Goal: Complete application form: Complete application form

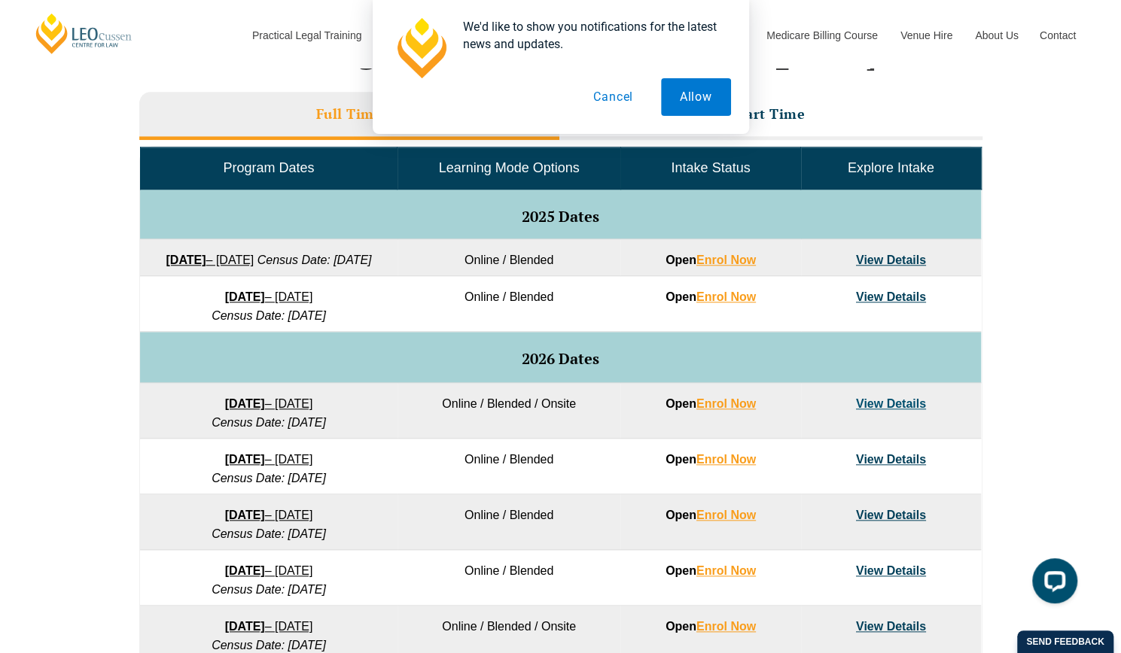
scroll to position [674, 0]
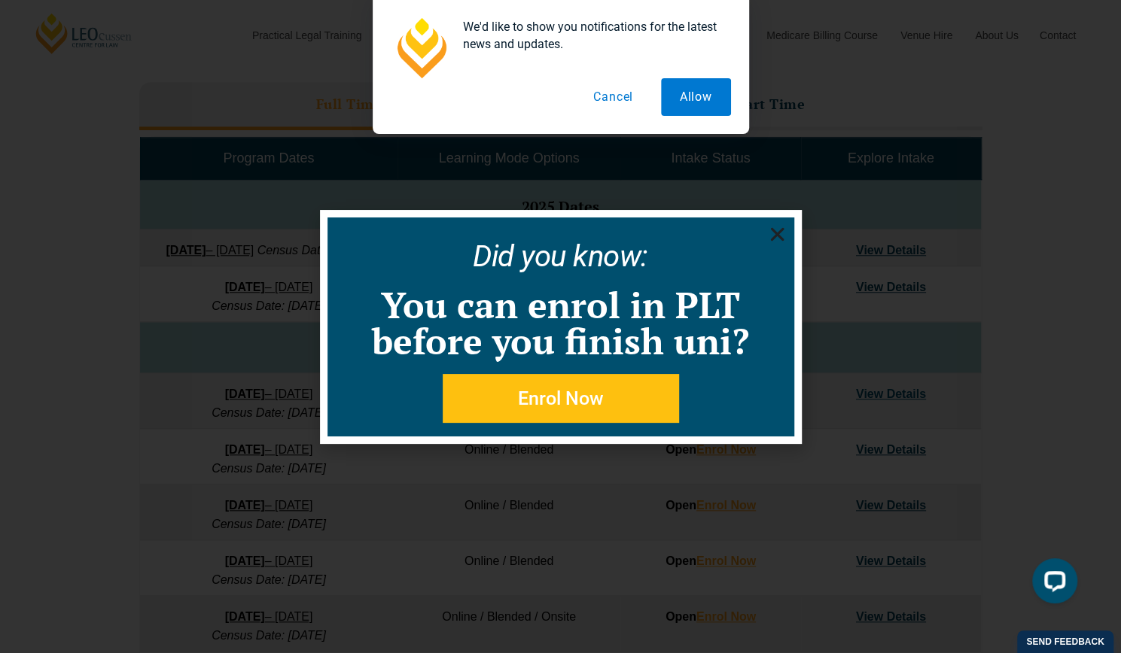
click at [774, 233] on use "Close" at bounding box center [777, 234] width 14 height 14
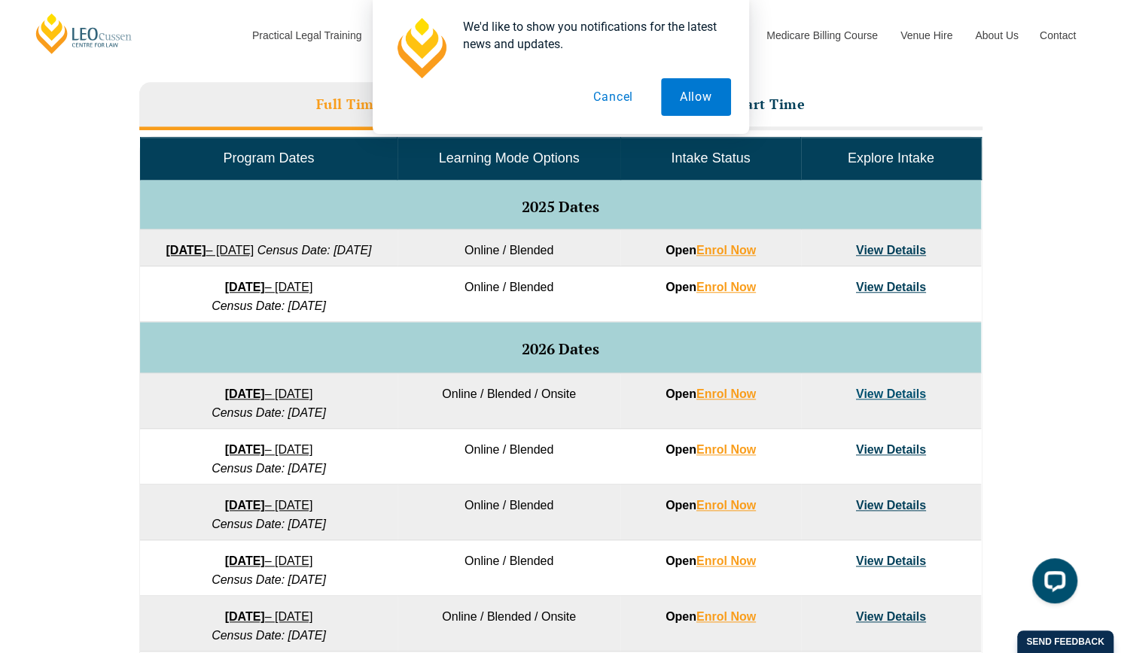
click at [879, 400] on link "View Details" at bounding box center [891, 394] width 70 height 13
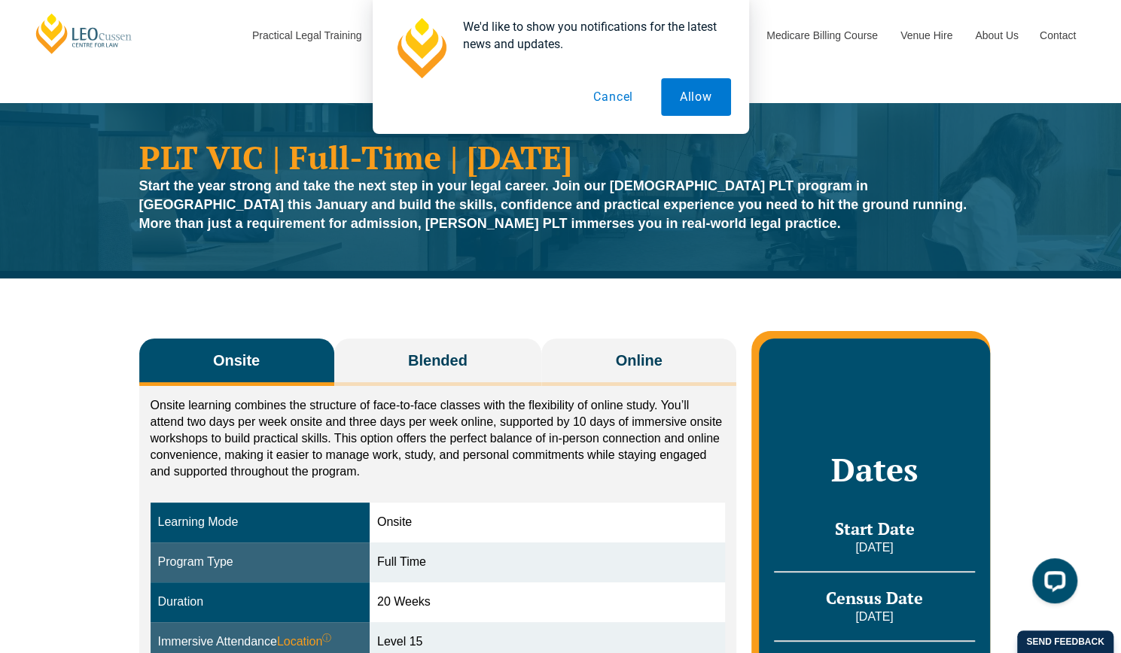
scroll to position [151, 0]
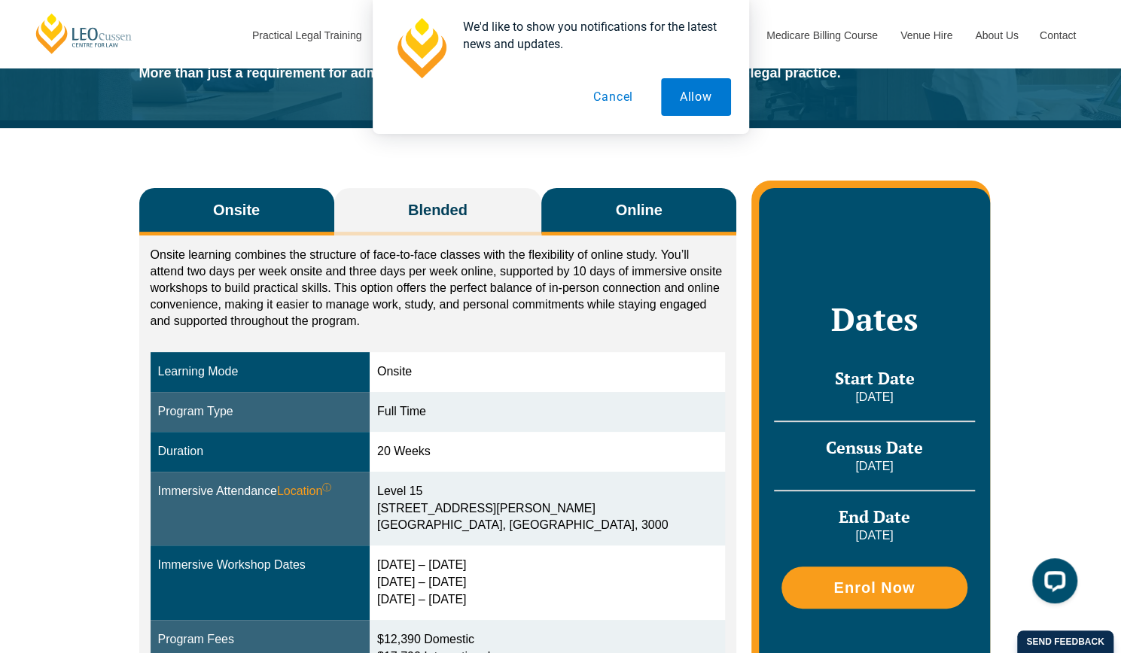
click at [650, 207] on span "Online" at bounding box center [639, 209] width 47 height 21
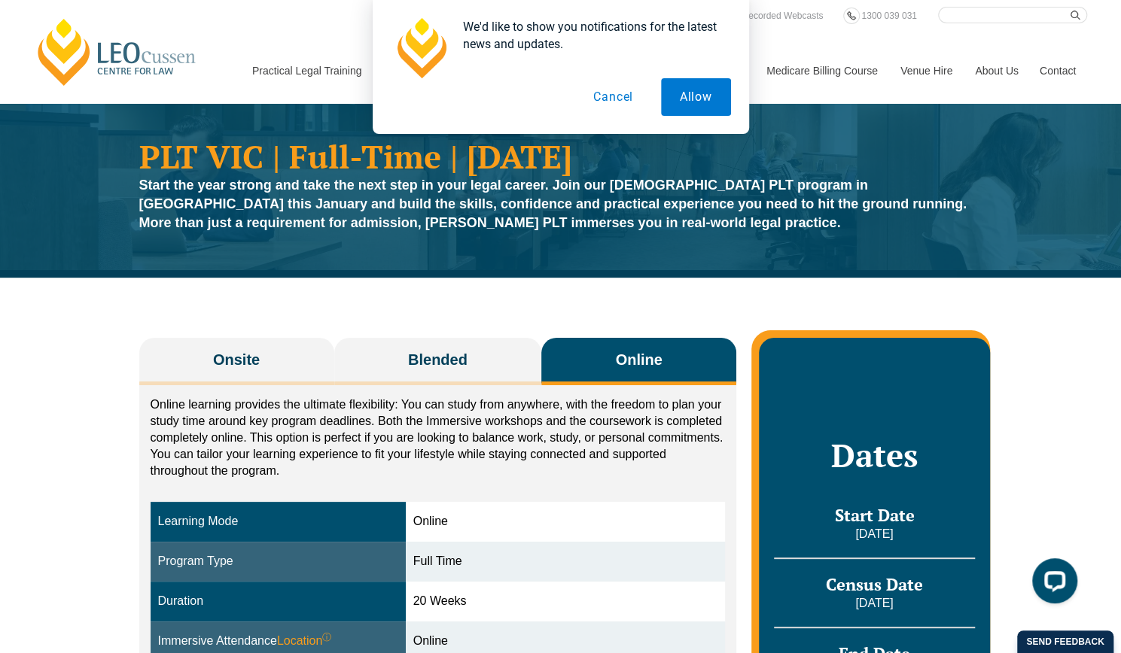
scroll to position [0, 0]
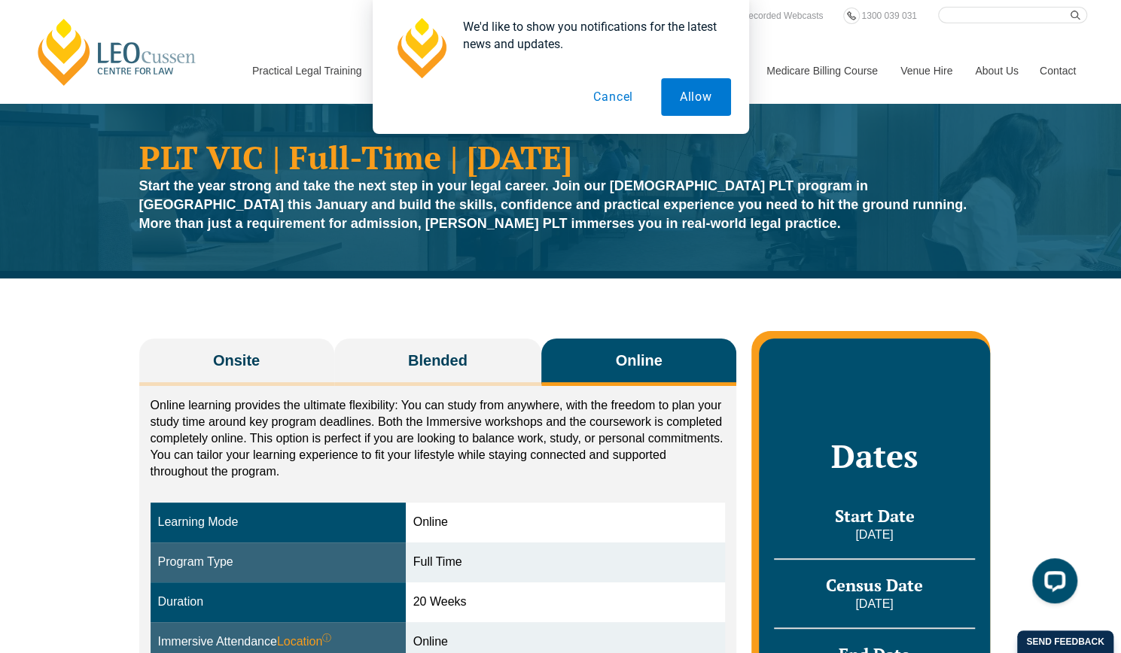
click at [605, 94] on button "Cancel" at bounding box center [613, 97] width 78 height 38
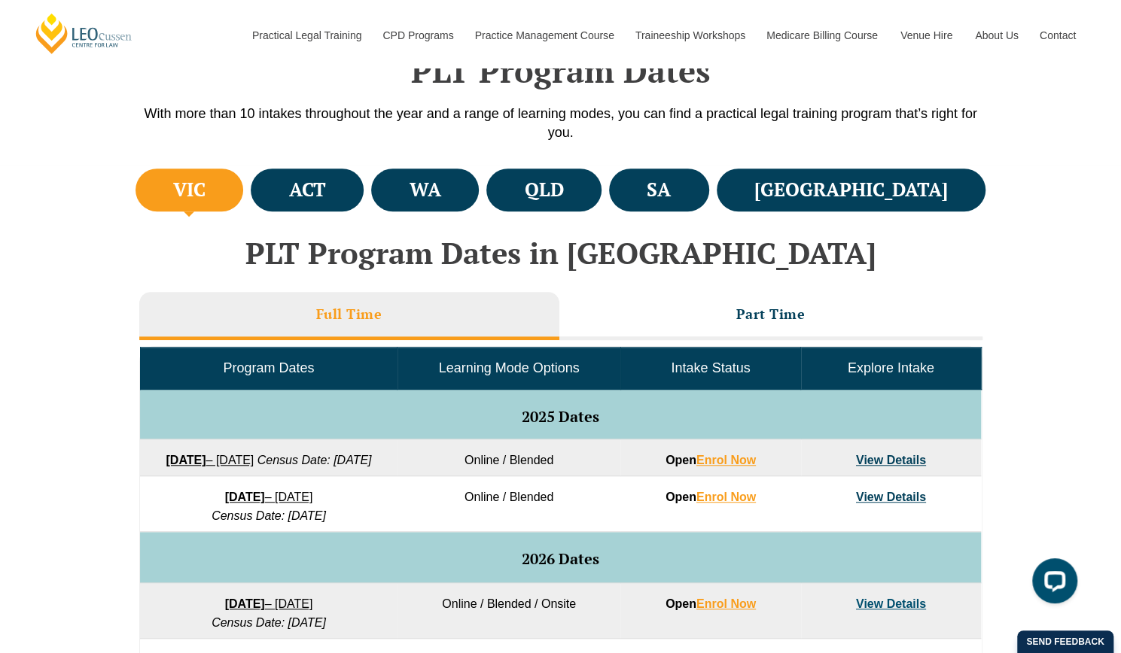
scroll to position [409, 0]
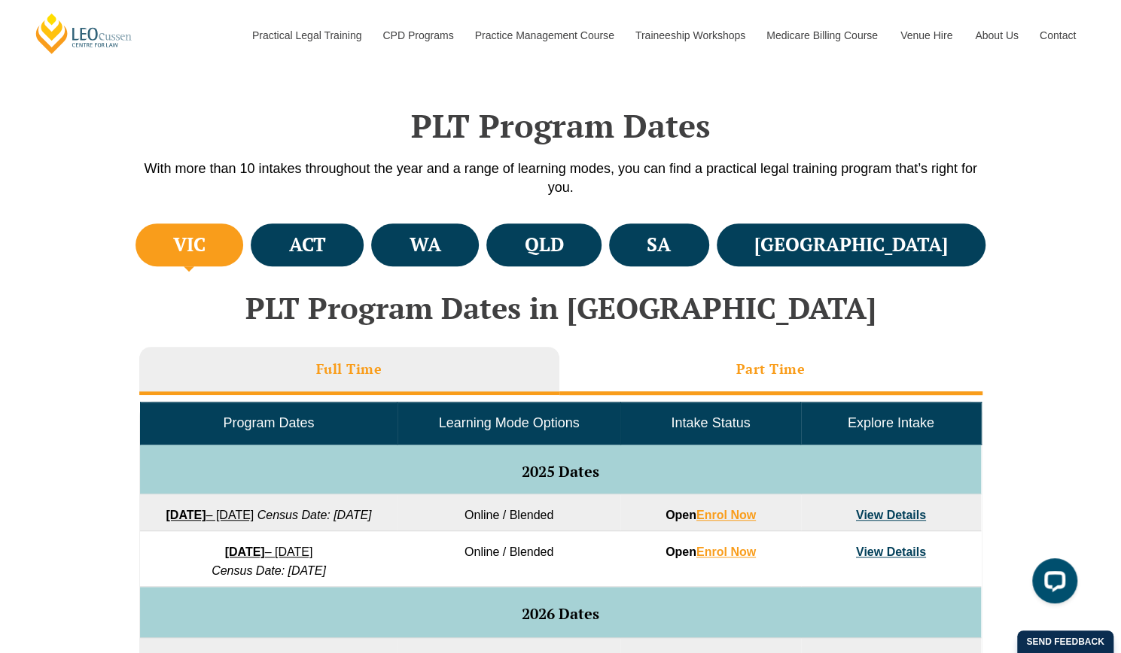
click at [735, 364] on li "Part Time" at bounding box center [770, 371] width 423 height 48
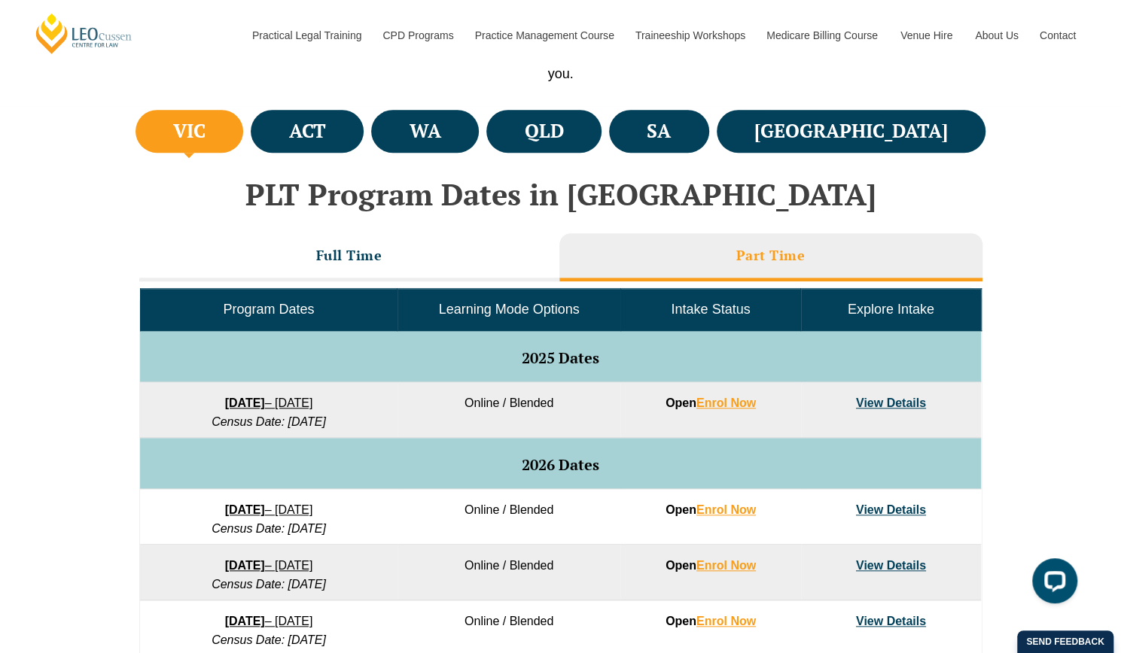
scroll to position [635, 0]
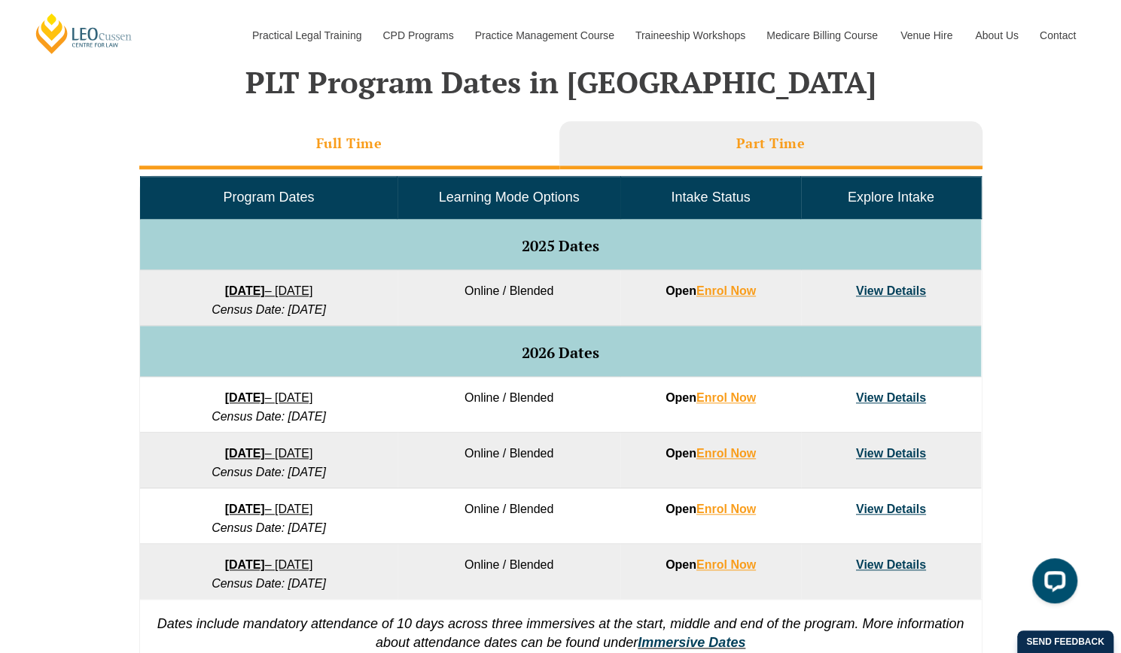
click at [357, 139] on h3 "Full Time" at bounding box center [349, 143] width 66 height 17
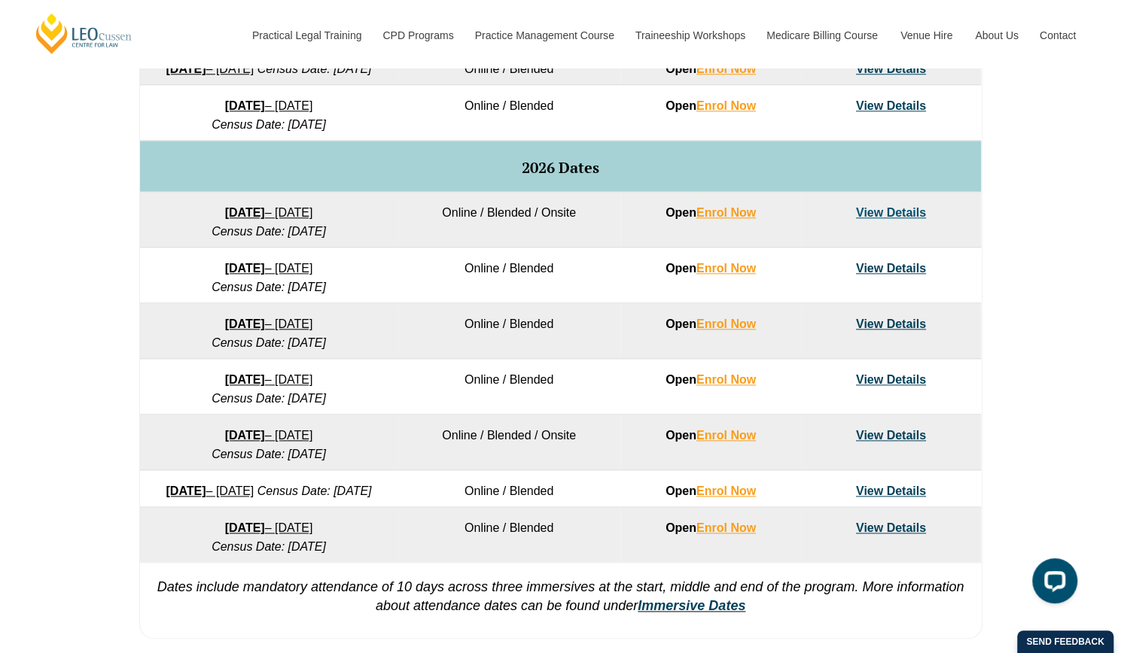
scroll to position [485, 0]
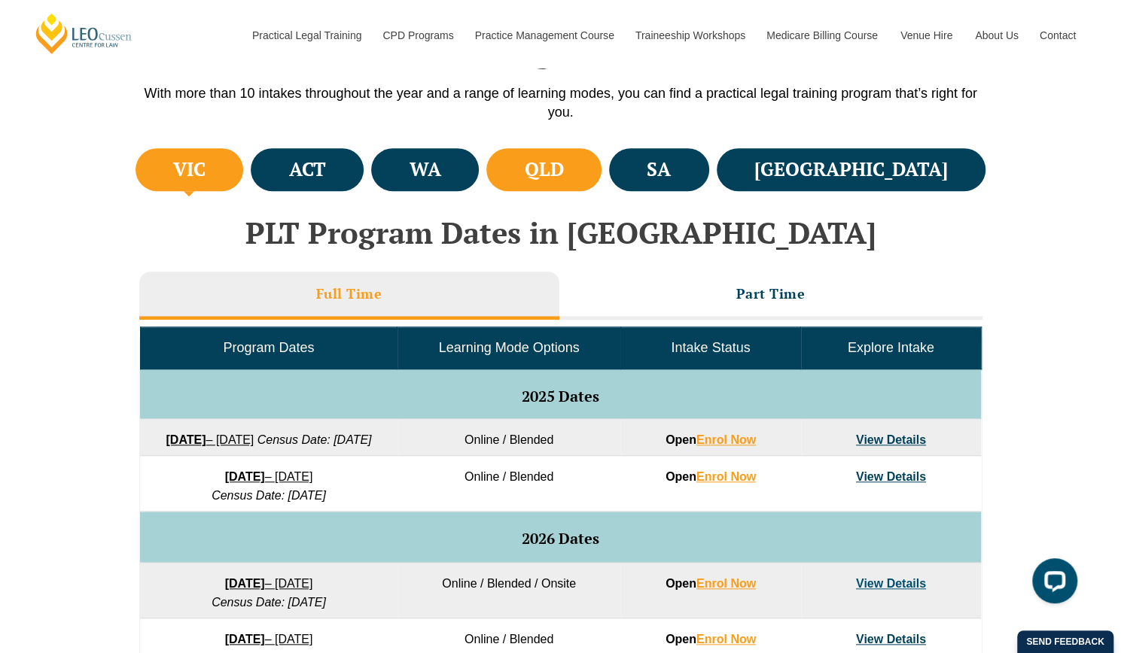
click at [563, 178] on h4 "QLD" at bounding box center [543, 169] width 39 height 25
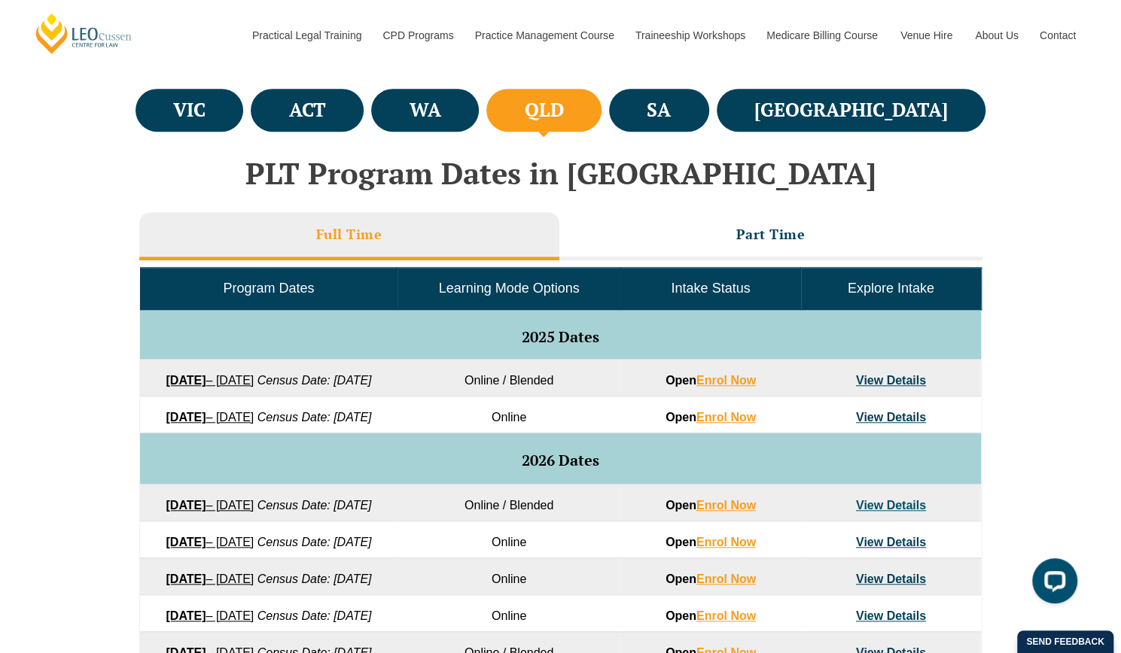
scroll to position [635, 0]
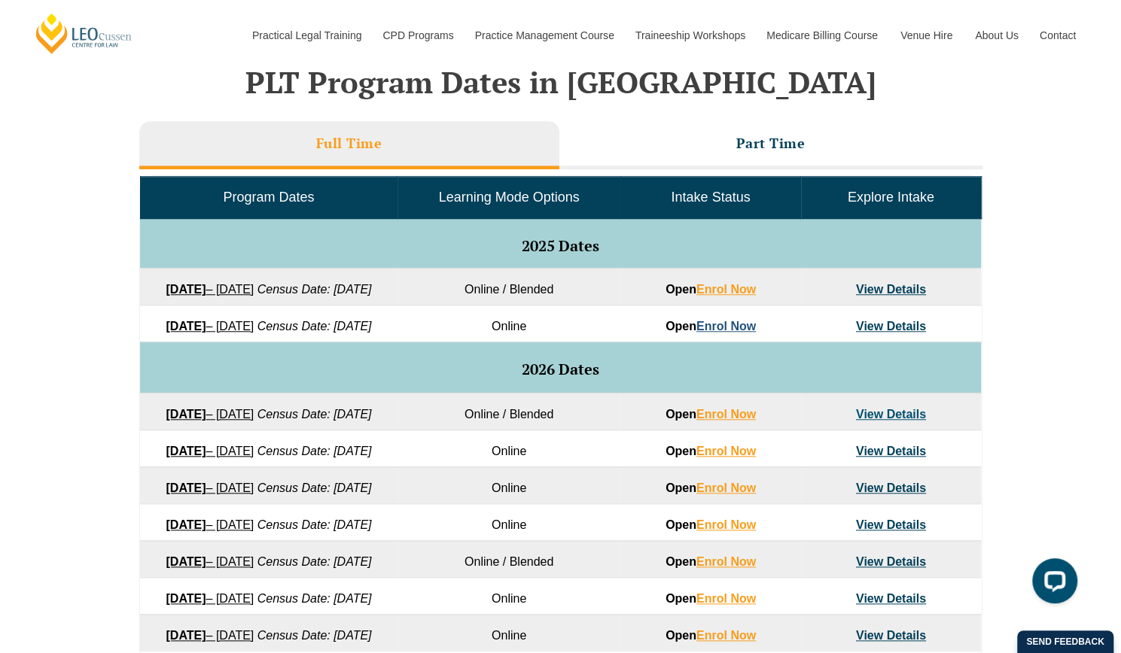
click at [718, 333] on link "Enrol Now" at bounding box center [725, 326] width 59 height 13
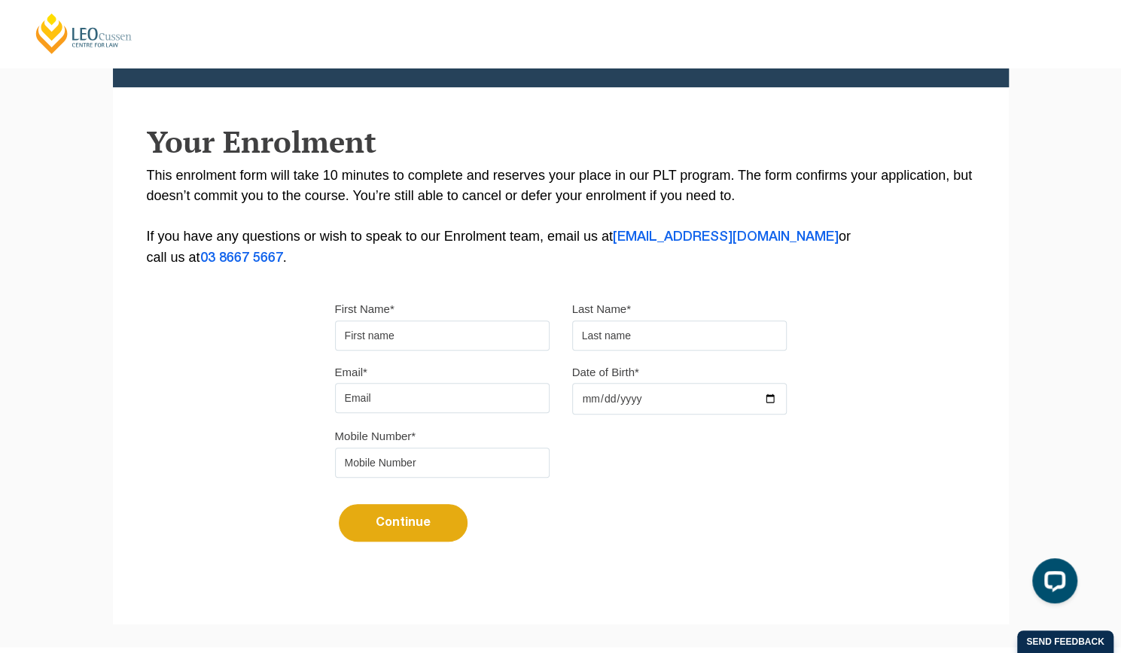
scroll to position [226, 0]
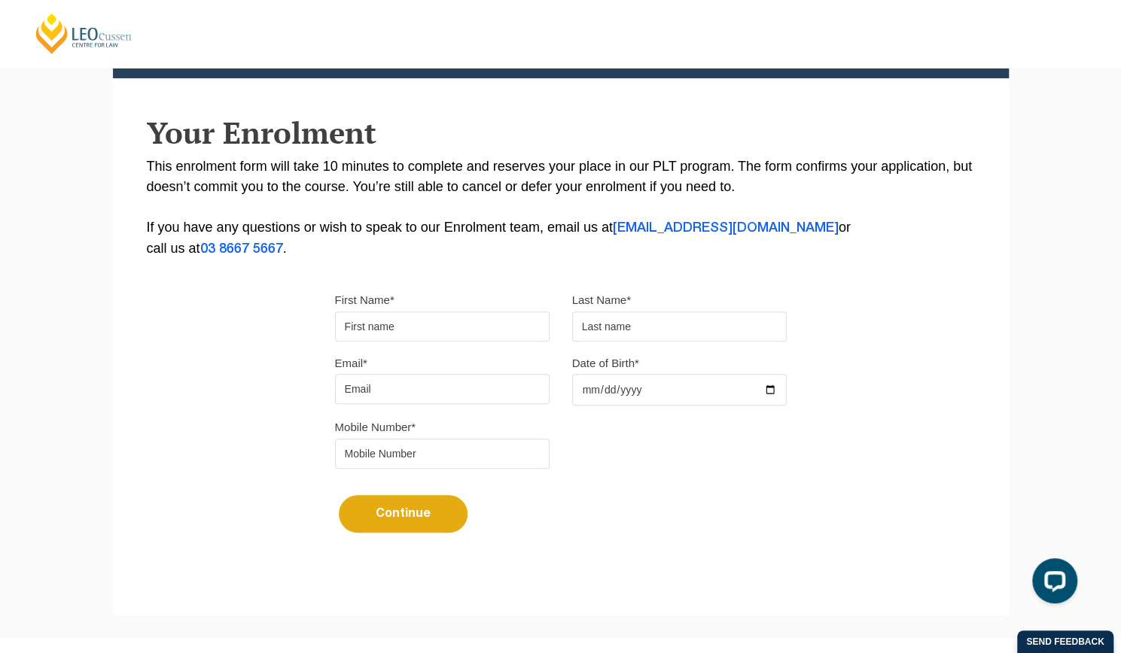
click at [411, 325] on input "First Name*" at bounding box center [442, 327] width 215 height 30
type input "Kathryn"
click at [638, 323] on input "text" at bounding box center [679, 327] width 215 height 30
type input "White"
click at [434, 392] on input "Email*" at bounding box center [442, 389] width 215 height 30
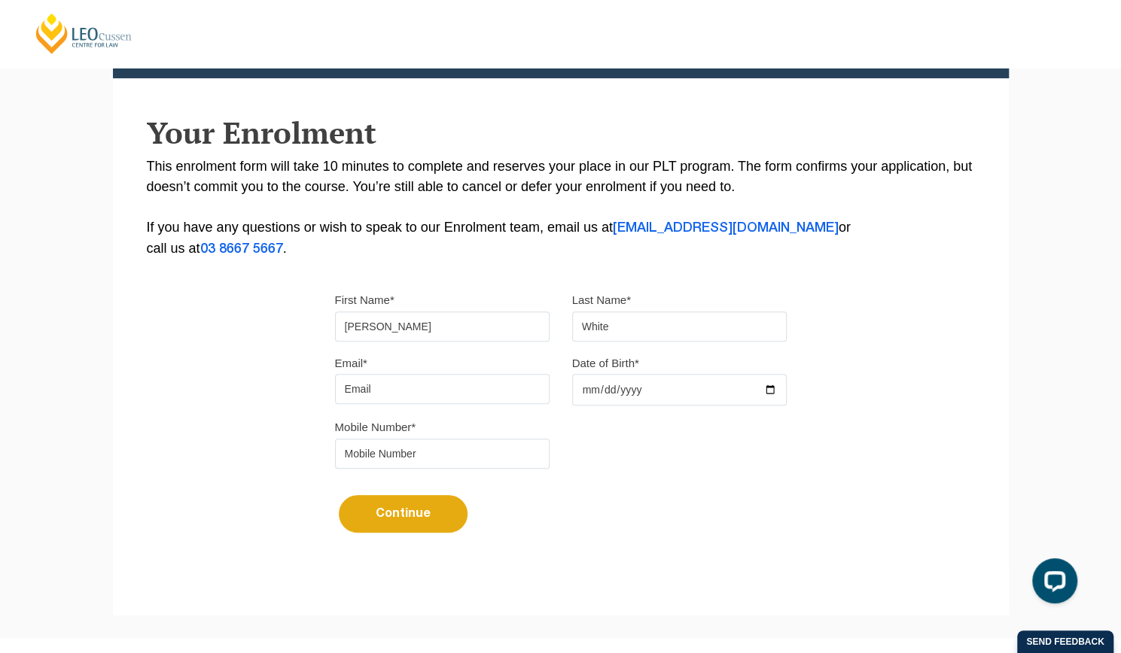
type input "kathryngilmorewhite74@outlook.com"
click at [595, 386] on input "Date of Birth*" at bounding box center [679, 390] width 215 height 32
type input "1974-09-15"
click at [453, 454] on input "tel" at bounding box center [442, 454] width 215 height 30
type input "0421734212"
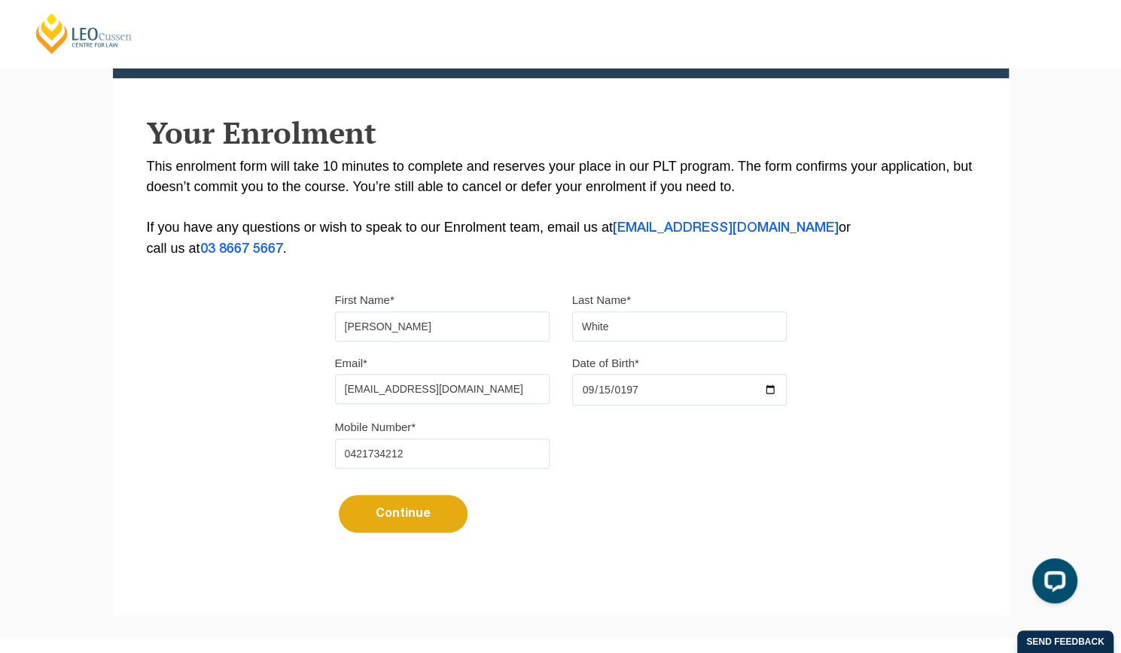
click at [425, 516] on button "Continue" at bounding box center [403, 514] width 129 height 38
select select
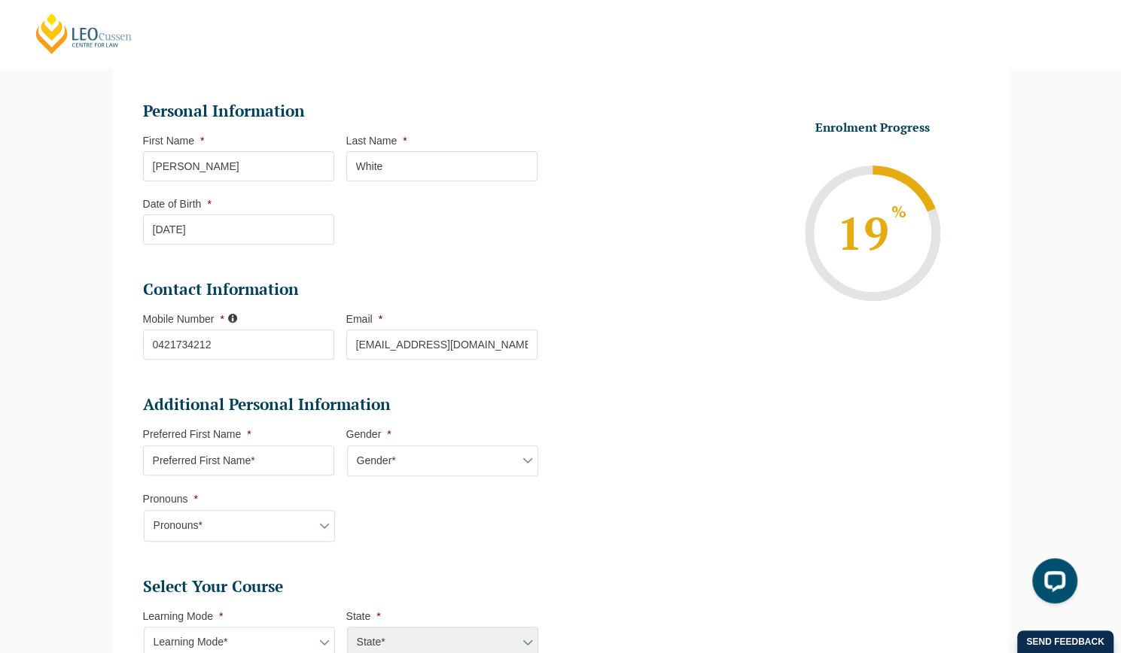
scroll to position [205, 0]
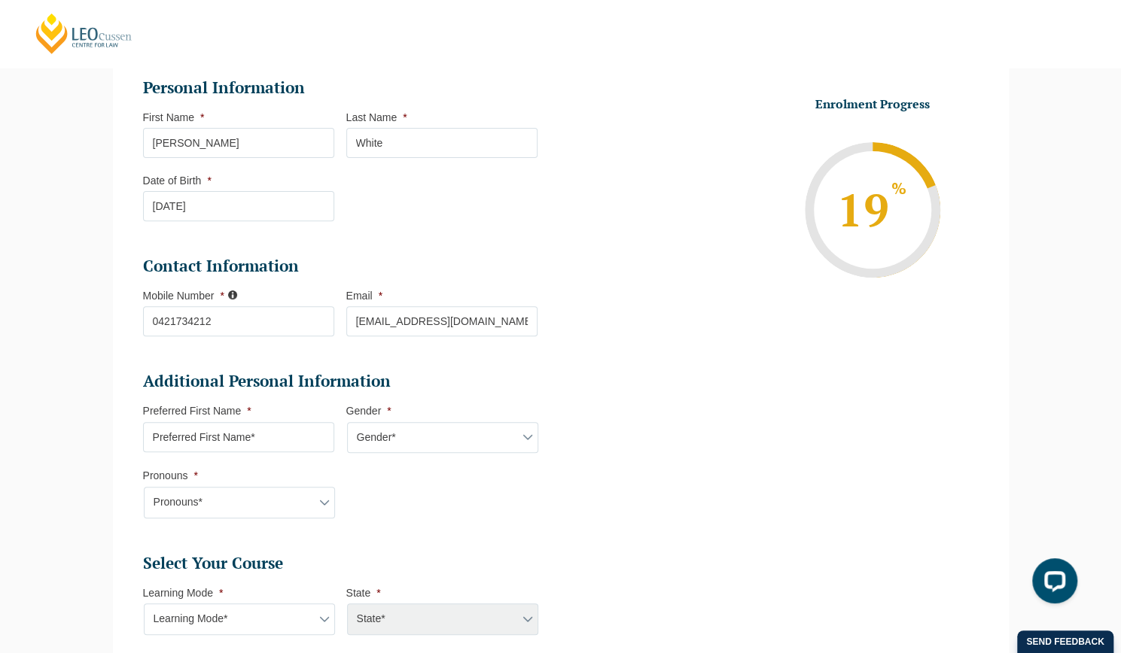
click at [169, 439] on input "Preferred First Name *" at bounding box center [238, 437] width 191 height 30
type input "Kate"
click at [531, 445] on select "Gender* Male Female Nonbinary Intersex Prefer not to disclose Other" at bounding box center [442, 438] width 191 height 32
click at [347, 422] on select "Gender* Male Female Nonbinary Intersex Prefer not to disclose Other" at bounding box center [442, 438] width 191 height 32
click at [528, 446] on select "Gender* Male Female Nonbinary Intersex Prefer not to disclose Other" at bounding box center [442, 438] width 191 height 32
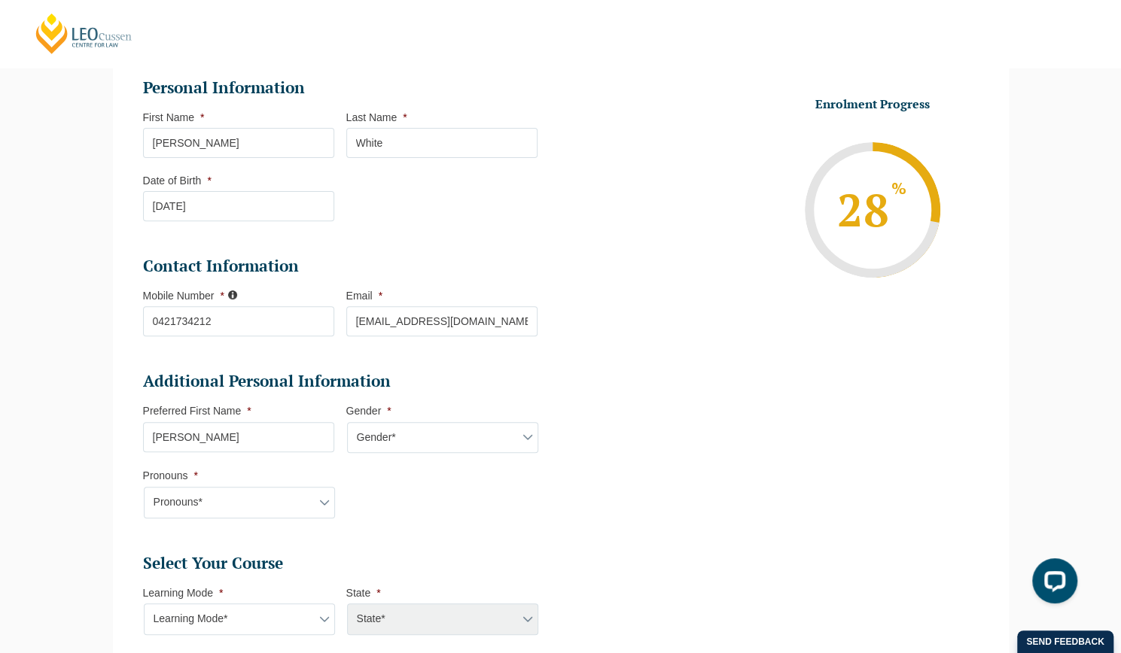
select select "Female"
click at [347, 422] on select "Gender* Male Female Nonbinary Intersex Prefer not to disclose Other" at bounding box center [442, 438] width 191 height 32
click at [321, 504] on select "Pronouns* She/Her/Hers He/Him/His They/Them/Theirs Other Prefer not to disclose" at bounding box center [239, 503] width 191 height 32
select select "She/Her/Hers"
click at [144, 487] on select "Pronouns* She/Her/Hers He/Him/His They/Them/Theirs Other Prefer not to disclose" at bounding box center [239, 503] width 191 height 32
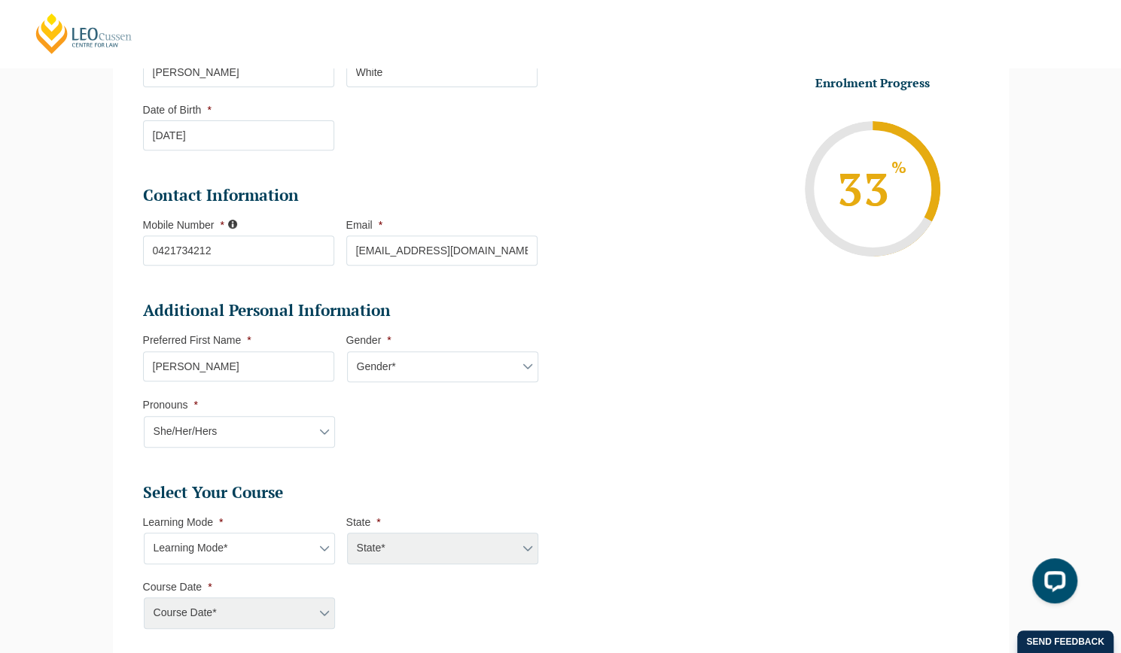
scroll to position [356, 0]
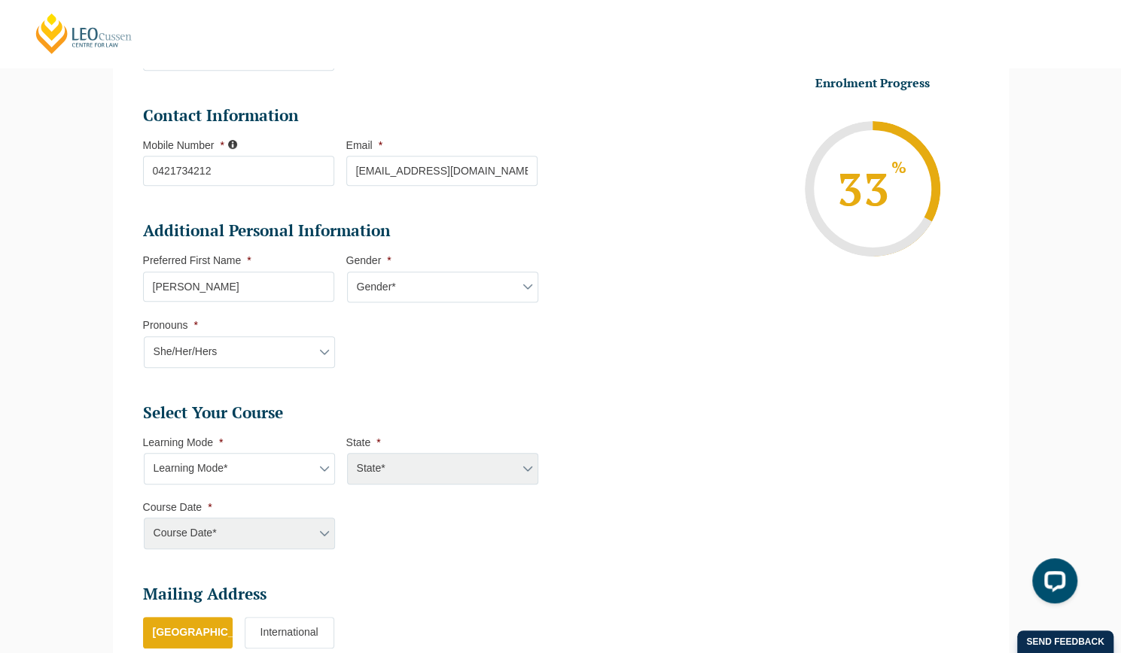
click at [331, 470] on select "Learning Mode* Online Full Time Learning Online Part Time Learning Blended Full…" at bounding box center [239, 469] width 191 height 32
select select "Online Full Time Learning"
click at [144, 453] on select "Learning Mode* Online Full Time Learning Online Part Time Learning Blended Full…" at bounding box center [239, 469] width 191 height 32
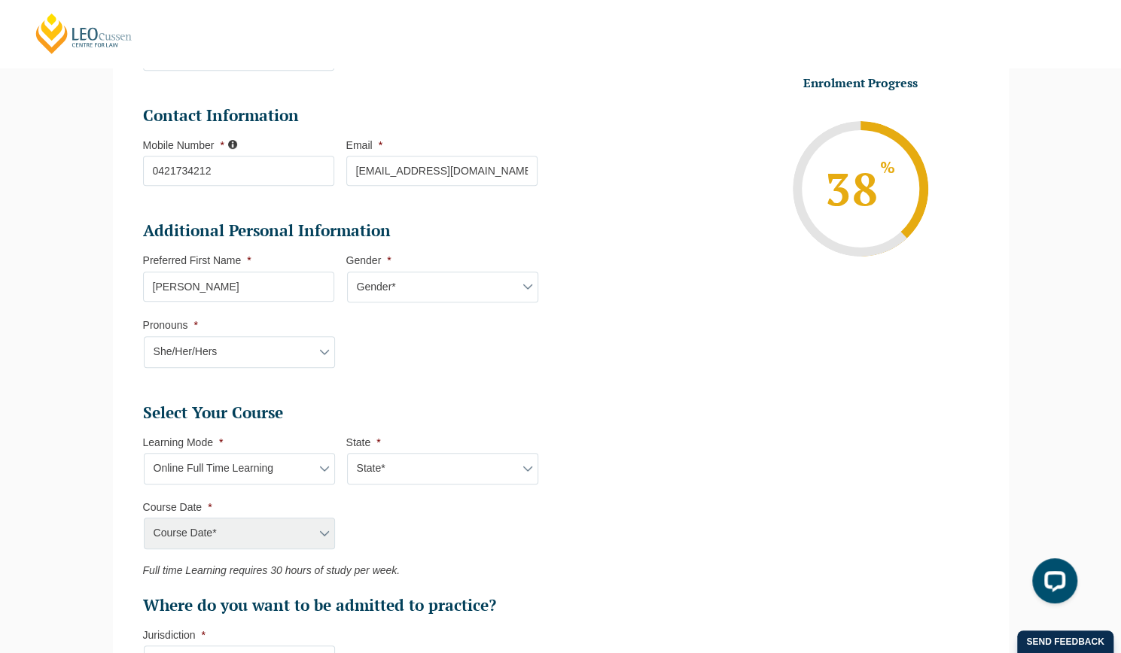
click at [532, 469] on select "State* National (ACT/NSW, VIC, QLD, SA, WA)" at bounding box center [442, 469] width 191 height 32
select select "National (ACT/NSW, VIC, QLD, SA, WA)"
click at [347, 453] on select "State* National (ACT/NSW, VIC, QLD, SA, WA)" at bounding box center [442, 469] width 191 height 32
drag, startPoint x: 408, startPoint y: 470, endPoint x: 390, endPoint y: 473, distance: 18.3
click at [408, 470] on select "State* National (ACT/NSW, VIC, QLD, SA, WA)" at bounding box center [442, 469] width 191 height 32
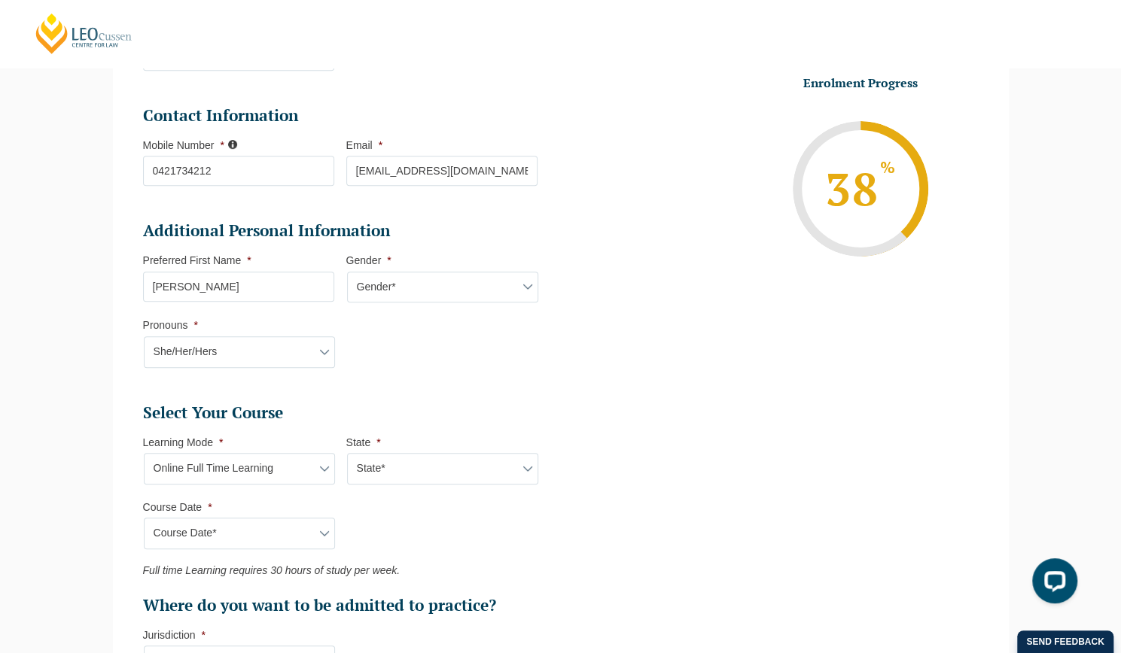
click at [347, 453] on select "State* National (ACT/NSW, VIC, QLD, SA, WA)" at bounding box center [442, 469] width 191 height 32
click at [402, 465] on select "State* National (ACT/NSW, VIC, QLD, SA, WA)" at bounding box center [442, 469] width 191 height 32
select select "National (ACT/NSW, VIC, QLD, SA, WA)"
click at [347, 453] on select "State* National (ACT/NSW, VIC, QLD, SA, WA)" at bounding box center [442, 469] width 191 height 32
click at [325, 530] on select "Course Date* September 2025 (22-Sep-2025 to 20-Feb-2026) December 2025 (08-Dec-…" at bounding box center [239, 534] width 191 height 32
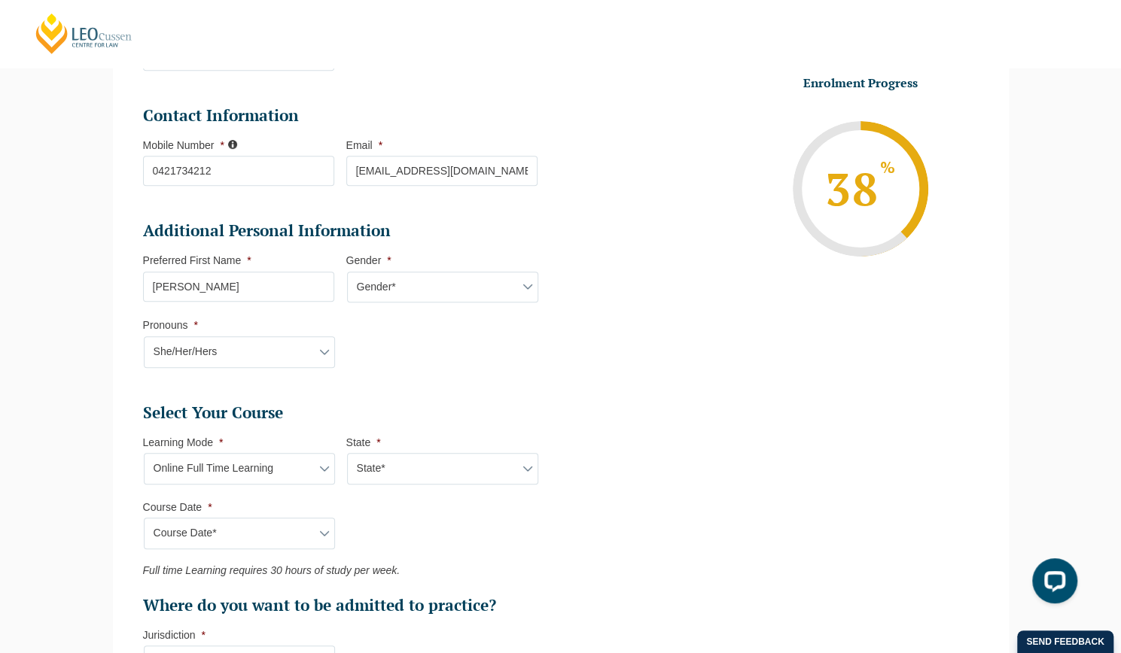
select select "December 2025 (08-Dec-2025 to 16-May-2026)"
click at [144, 518] on select "Course Date* September 2025 (22-Sep-2025 to 20-Feb-2026) December 2025 (08-Dec-…" at bounding box center [239, 534] width 191 height 32
type input "Intake 11 December 2025 FT"
type input "Practical Legal Training (NAT)"
select select "NAT PLT (DEC) 2025 Full Time Online"
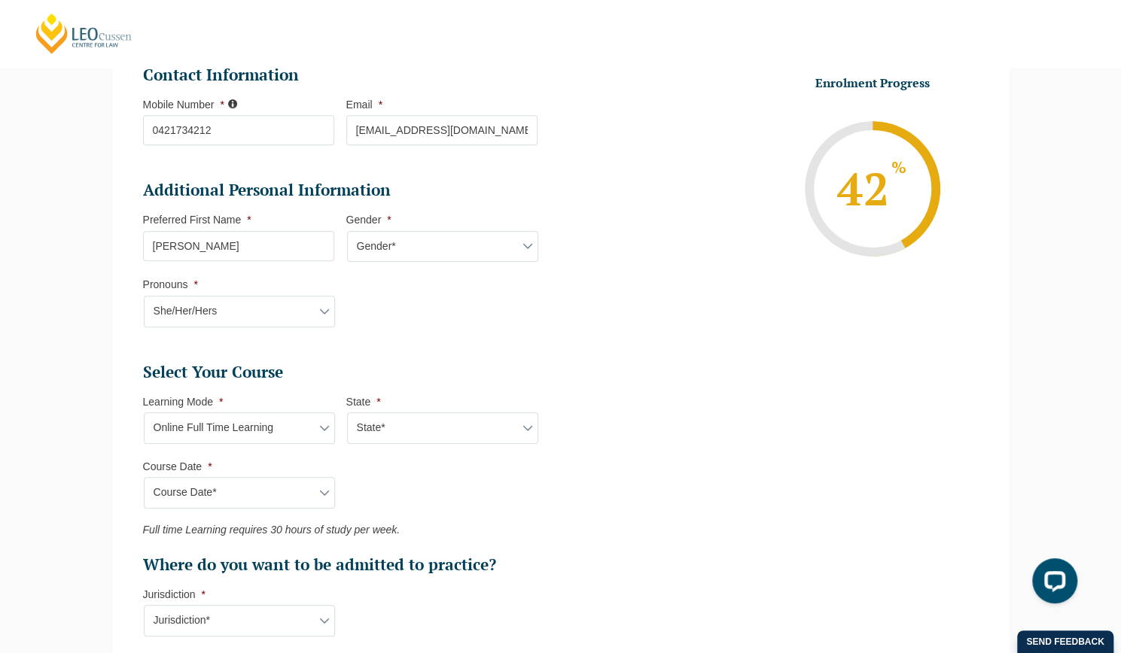
scroll to position [452, 0]
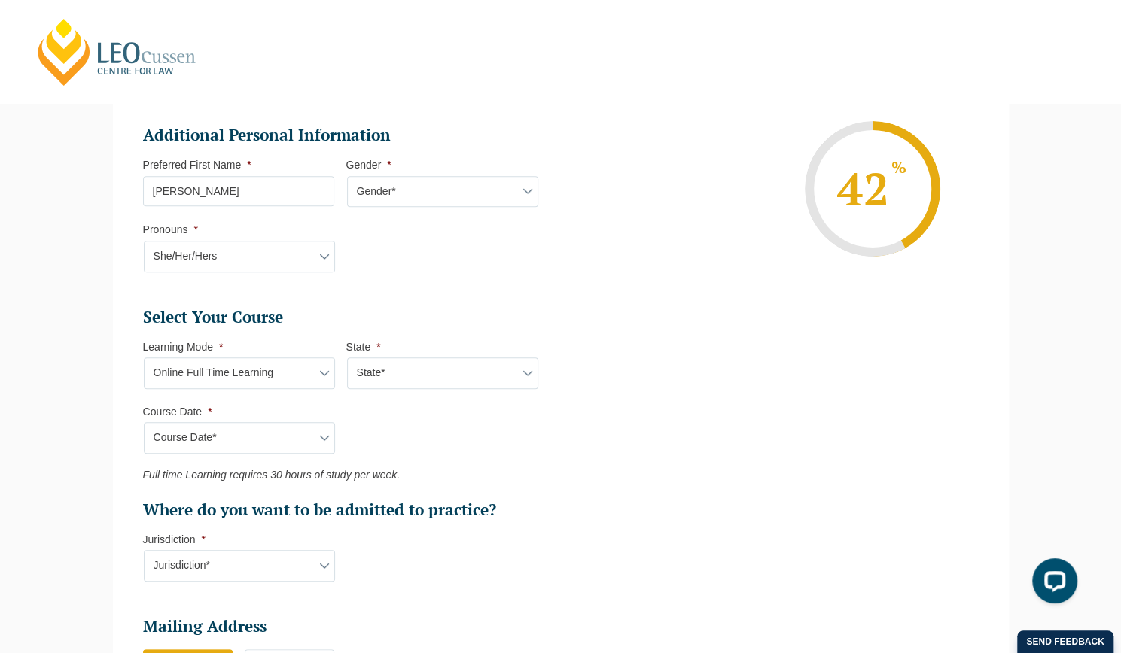
click at [326, 431] on select "Course Date* September 2025 (22-Sep-2025 to 20-Feb-2026) December 2025 (08-Dec-…" at bounding box center [239, 438] width 191 height 32
click at [409, 374] on select "State* National (ACT/NSW, VIC, QLD, SA, WA)" at bounding box center [442, 374] width 191 height 32
click at [381, 361] on select "State* National (ACT/NSW, VIC, QLD, SA, WA)" at bounding box center [442, 374] width 191 height 32
click at [379, 367] on select "State* National (ACT/NSW, VIC, QLD, SA, WA)" at bounding box center [442, 374] width 191 height 32
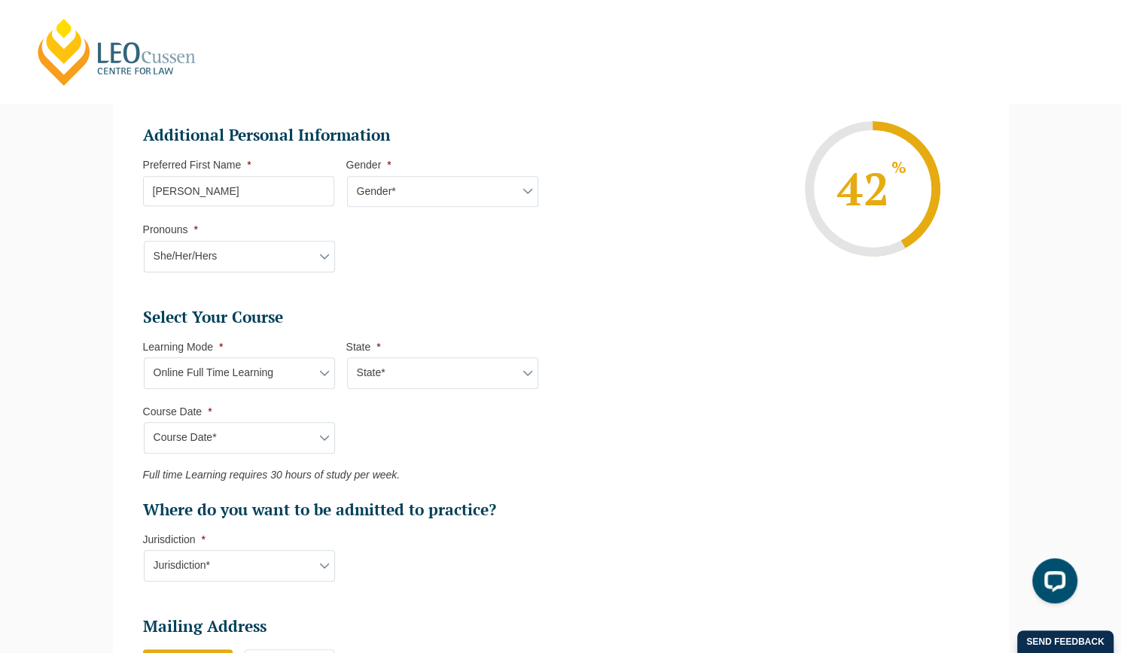
click at [325, 433] on select "Course Date* September 2025 (22-Sep-2025 to 20-Feb-2026) December 2025 (08-Dec-…" at bounding box center [239, 438] width 191 height 32
click at [144, 422] on select "Course Date* September 2025 (22-Sep-2025 to 20-Feb-2026) December 2025 (08-Dec-…" at bounding box center [239, 438] width 191 height 32
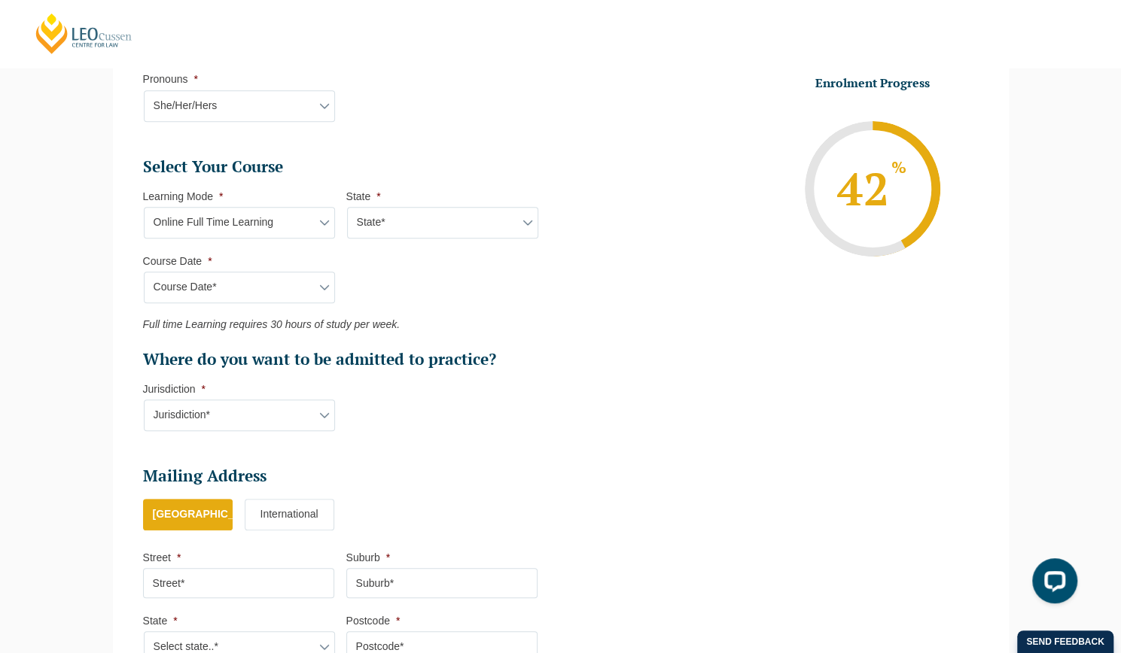
click at [324, 415] on select "Jurisdiction* VIC ACT/NSW SA WA QLD" at bounding box center [239, 416] width 191 height 32
select select "QLD"
click at [144, 400] on select "Jurisdiction* VIC ACT/NSW SA WA QLD" at bounding box center [239, 416] width 191 height 32
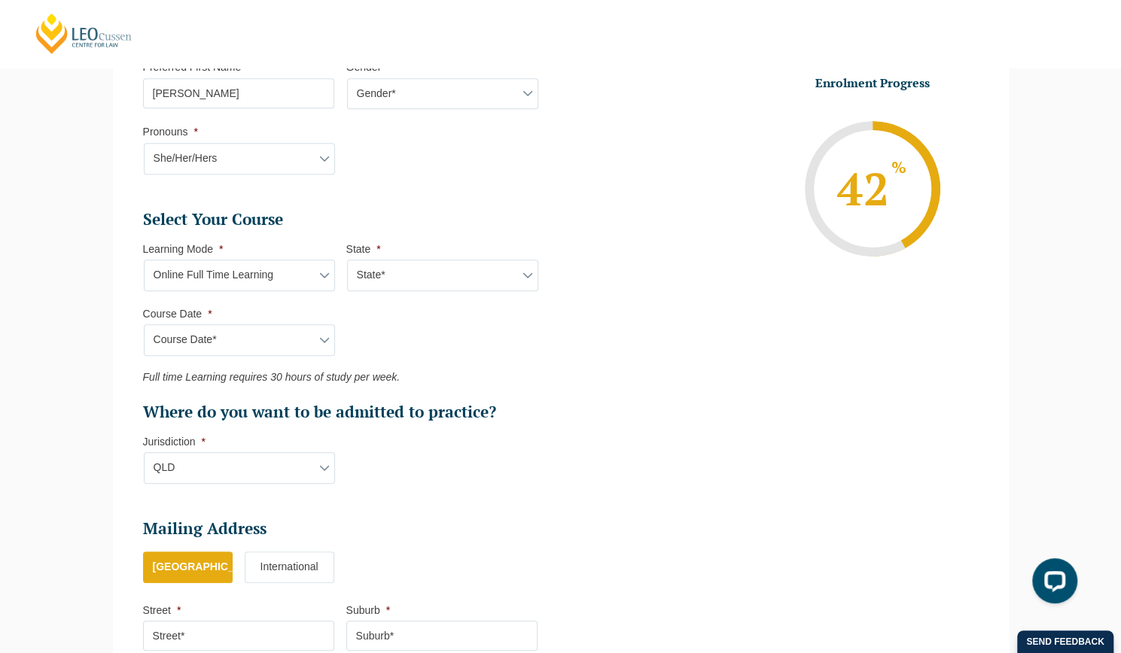
scroll to position [452, 0]
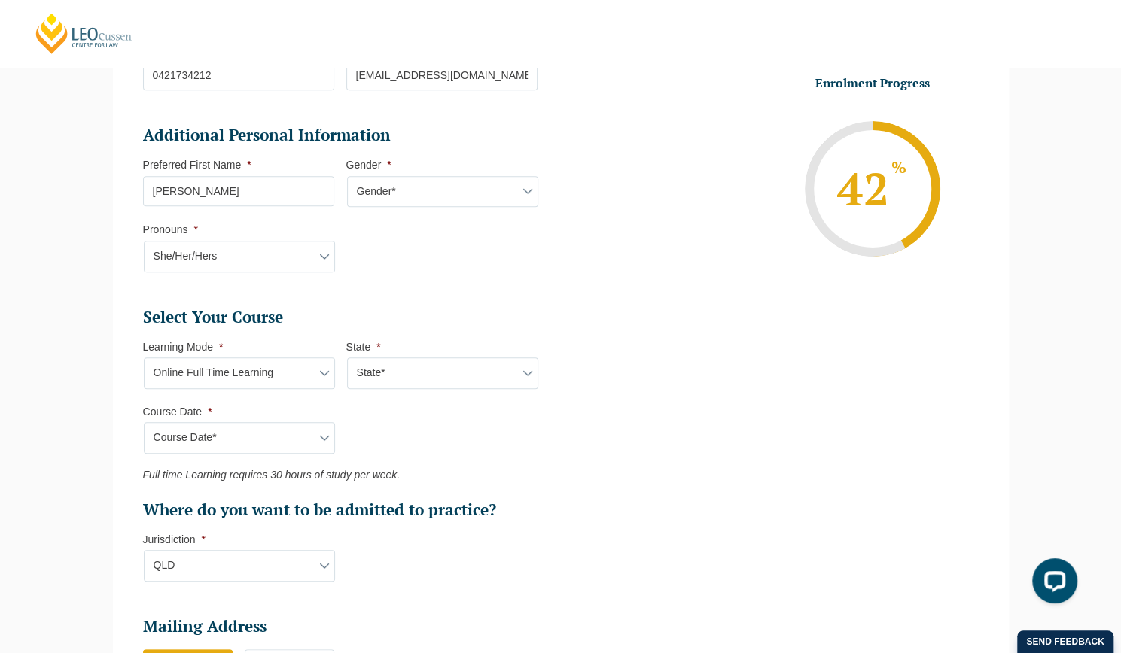
click at [315, 367] on select "Learning Mode* Online Full Time Learning Online Part Time Learning Blended Full…" at bounding box center [239, 374] width 191 height 32
select select "Online Part Time Learning"
click at [144, 358] on select "Learning Mode* Online Full Time Learning Online Part Time Learning Blended Full…" at bounding box center [239, 374] width 191 height 32
select select
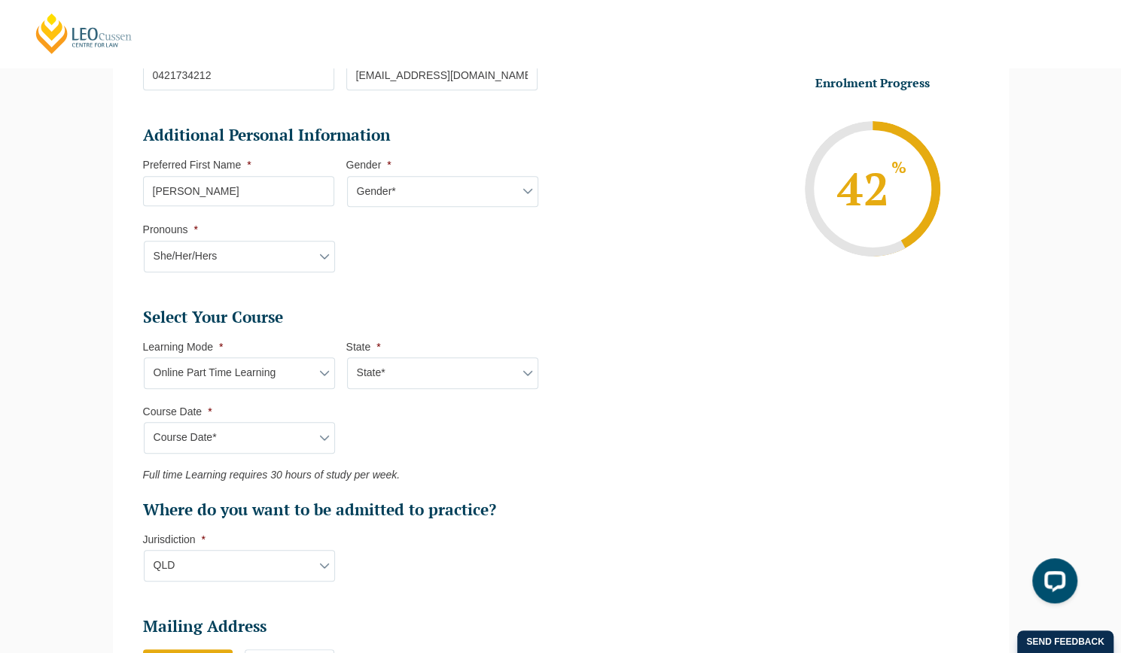
select select
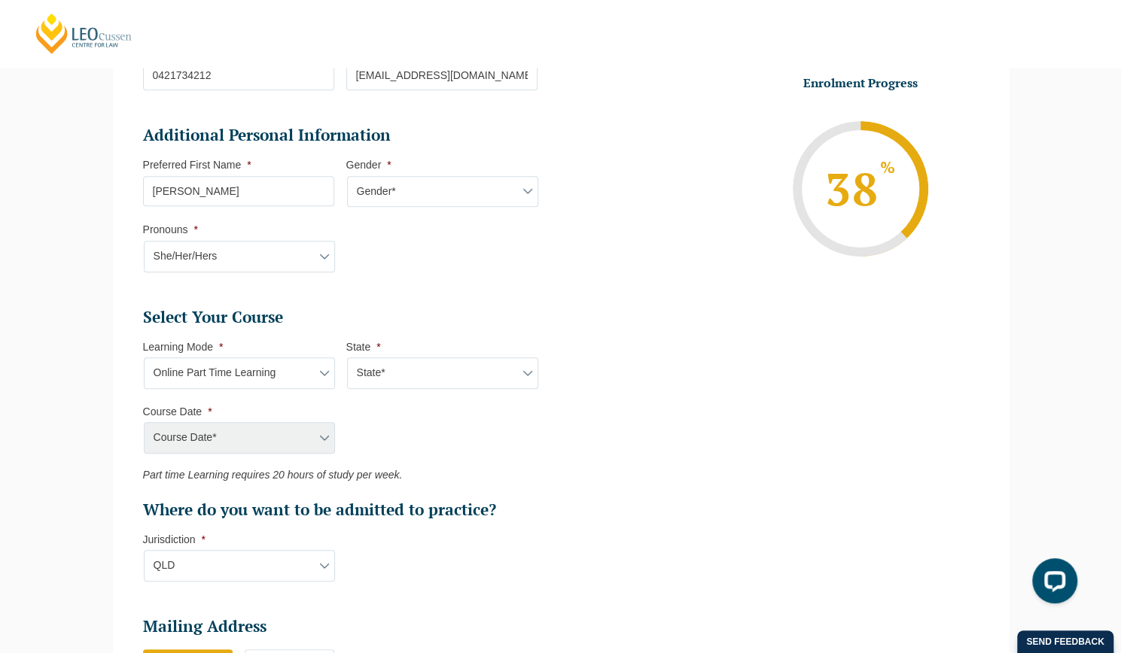
click at [325, 439] on div "Course Date* September 2025 (22-Sep-2025 to 20-Feb-2026) December 2025 (08-Dec-…" at bounding box center [238, 438] width 191 height 32
click at [321, 433] on div "Course Date* September 2025 (22-Sep-2025 to 20-Feb-2026) December 2025 (08-Dec-…" at bounding box center [238, 438] width 191 height 32
click at [325, 373] on select "Learning Mode* Online Full Time Learning Online Part Time Learning Blended Full…" at bounding box center [239, 374] width 191 height 32
select select "Online Full Time Learning"
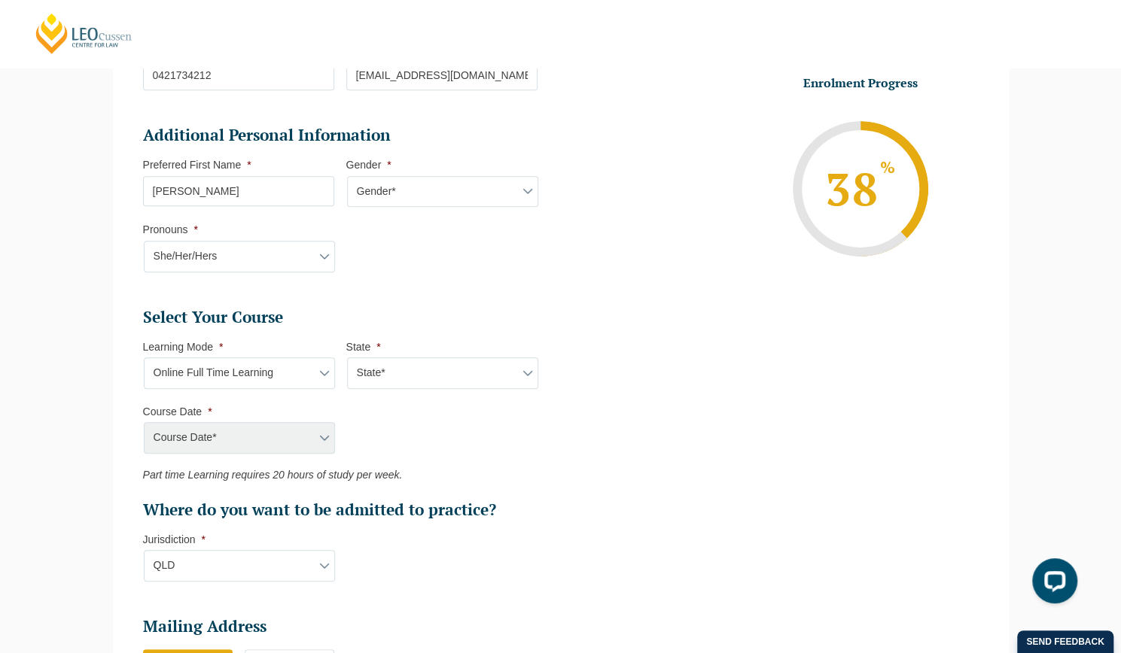
click at [144, 358] on select "Learning Mode* Online Full Time Learning Online Part Time Learning Blended Full…" at bounding box center [239, 374] width 191 height 32
click at [319, 437] on div "Course Date* September 2025 (22-Sep-2025 to 20-Feb-2026) December 2025 (08-Dec-…" at bounding box center [238, 438] width 191 height 32
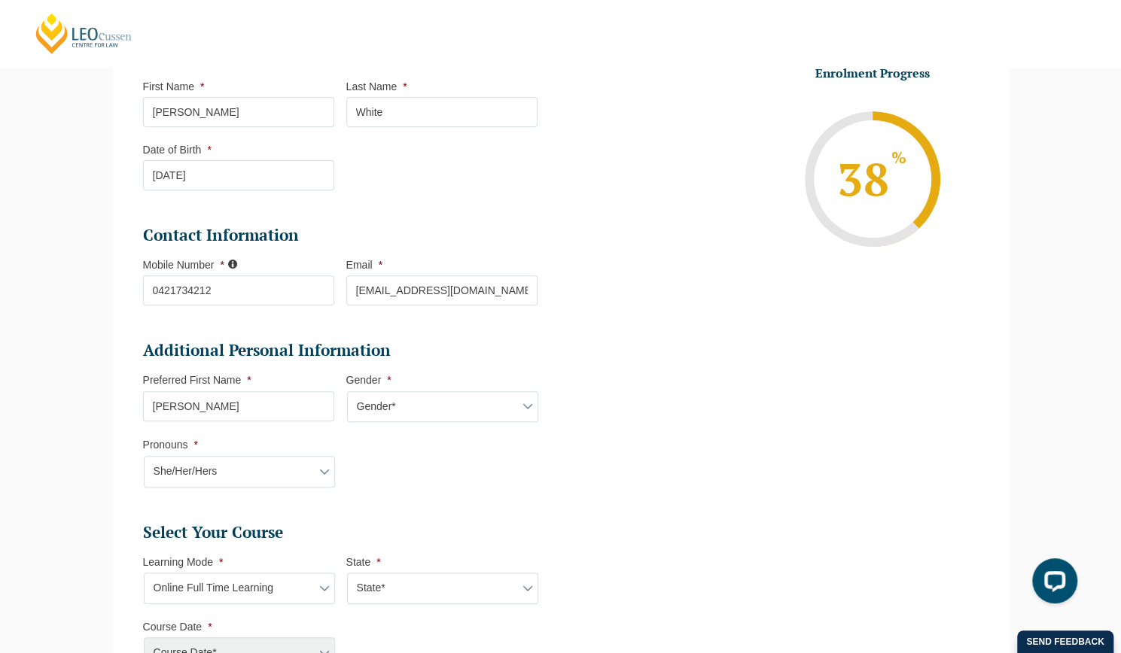
scroll to position [301, 0]
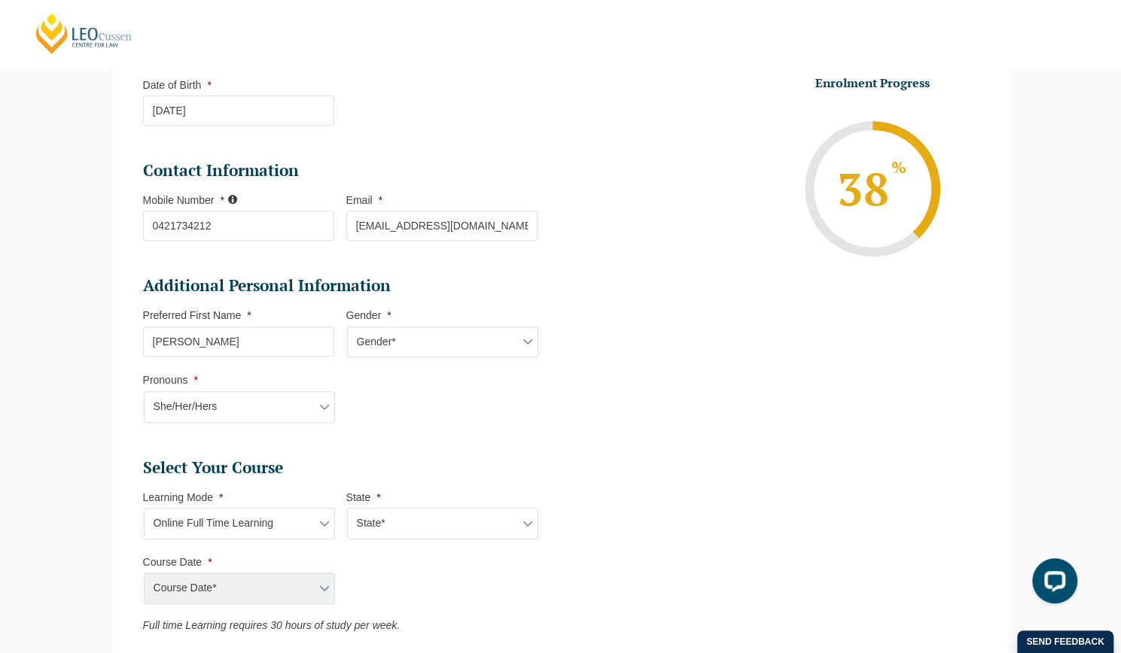
click at [522, 519] on select "State* National (ACT/NSW, VIC, QLD, SA, WA)" at bounding box center [442, 524] width 191 height 32
select select "National (ACT/NSW, VIC, QLD, SA, WA)"
click at [347, 508] on select "State* National (ACT/NSW, VIC, QLD, SA, WA)" at bounding box center [442, 524] width 191 height 32
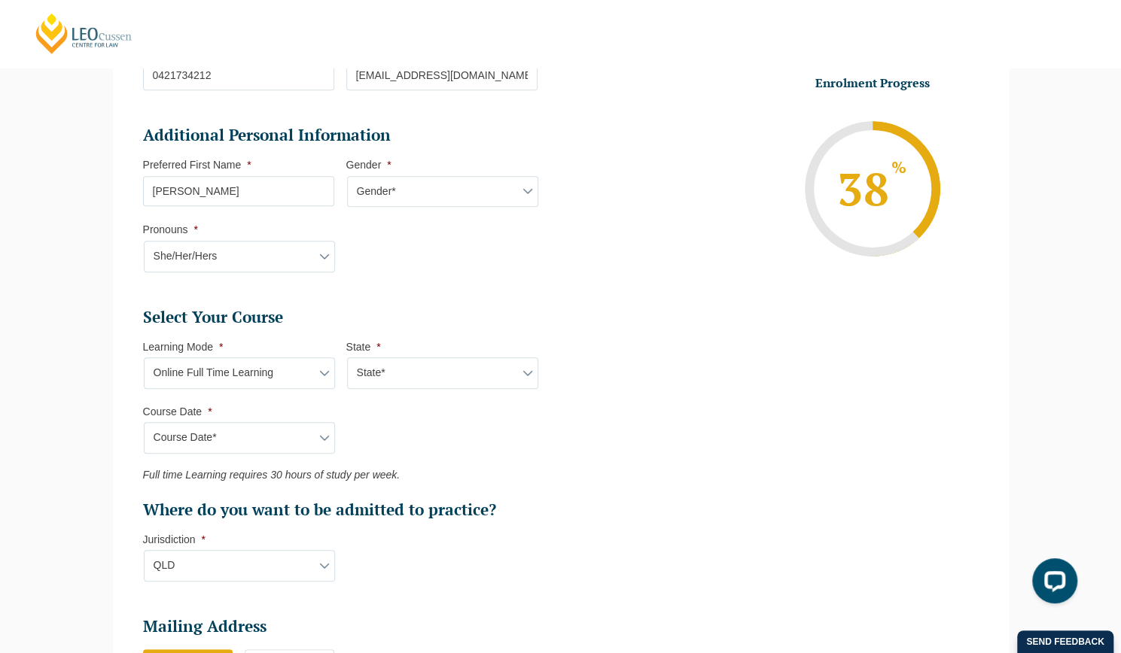
click at [319, 372] on select "Learning Mode* Online Full Time Learning Online Part Time Learning Blended Full…" at bounding box center [239, 374] width 191 height 32
click at [319, 431] on select "Course Date* September 2025 (22-Sep-2025 to 20-Feb-2026) December 2025 (08-Dec-…" at bounding box center [239, 438] width 191 height 32
select select "December 2025 (08-Dec-2025 to 16-May-2026)"
click at [144, 422] on select "Course Date* September 2025 (22-Sep-2025 to 20-Feb-2026) December 2025 (08-Dec-…" at bounding box center [239, 438] width 191 height 32
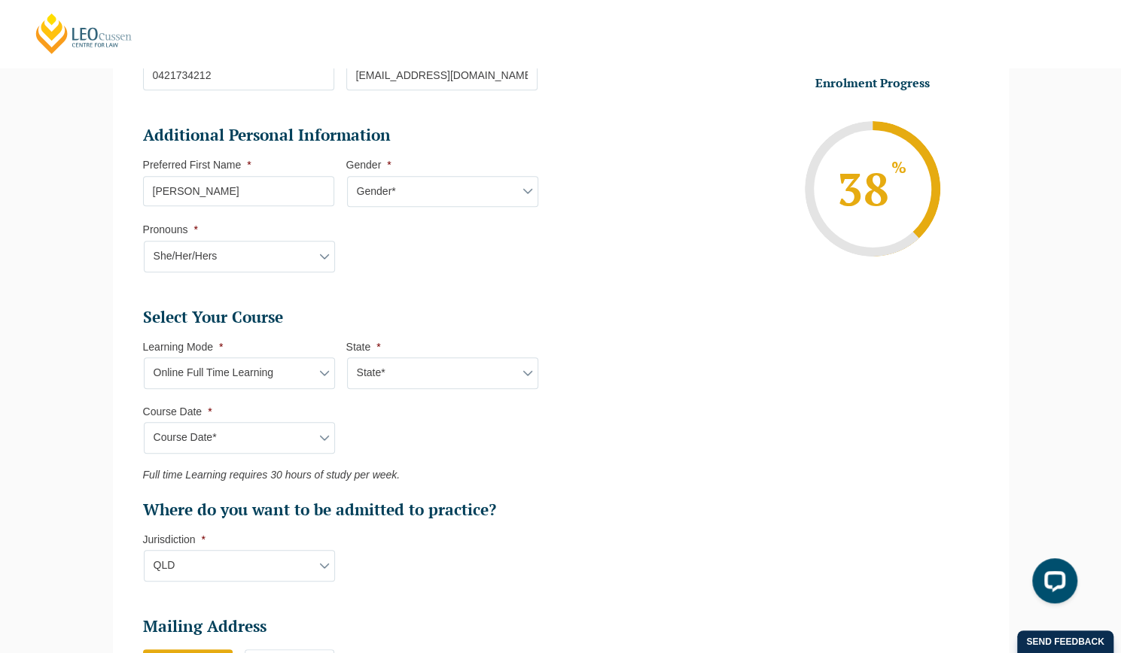
type input "Intake 11 December 2025 FT"
type input "Practical Legal Training (NAT)"
select select "NAT PLT (DEC) 2025 Full Time Online"
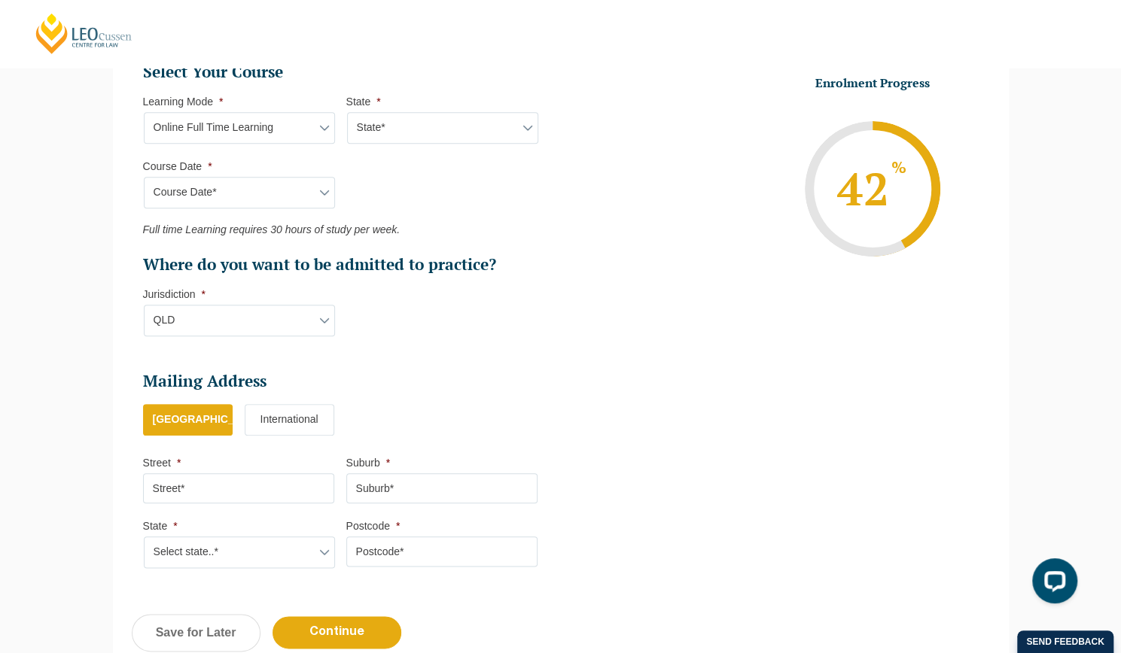
scroll to position [828, 0]
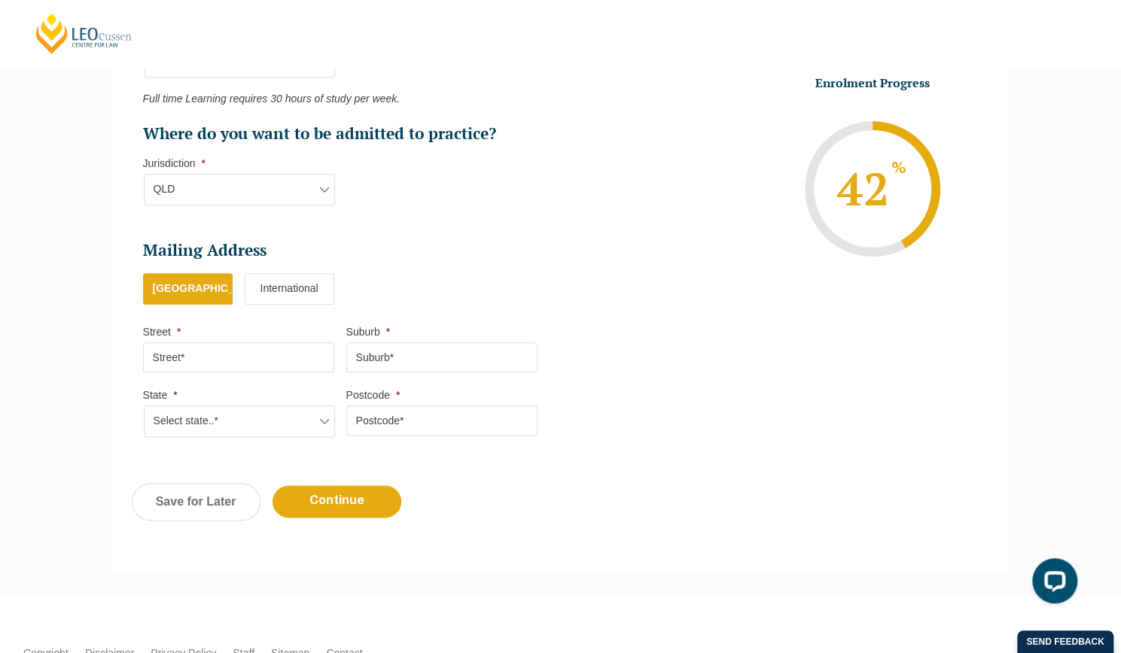
click at [233, 351] on input "Street *" at bounding box center [238, 357] width 191 height 30
type input "26 Petersen Street"
type input "Trinity Beach"
select select "QLD"
type input "4879"
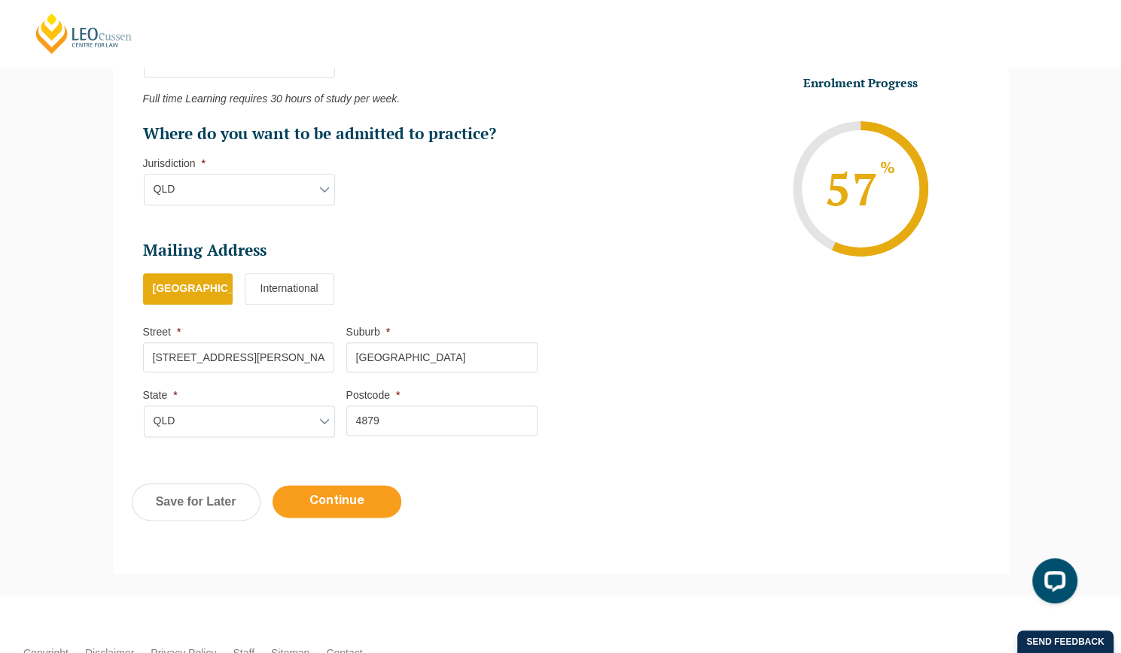
click at [342, 494] on input "Continue" at bounding box center [336, 501] width 129 height 32
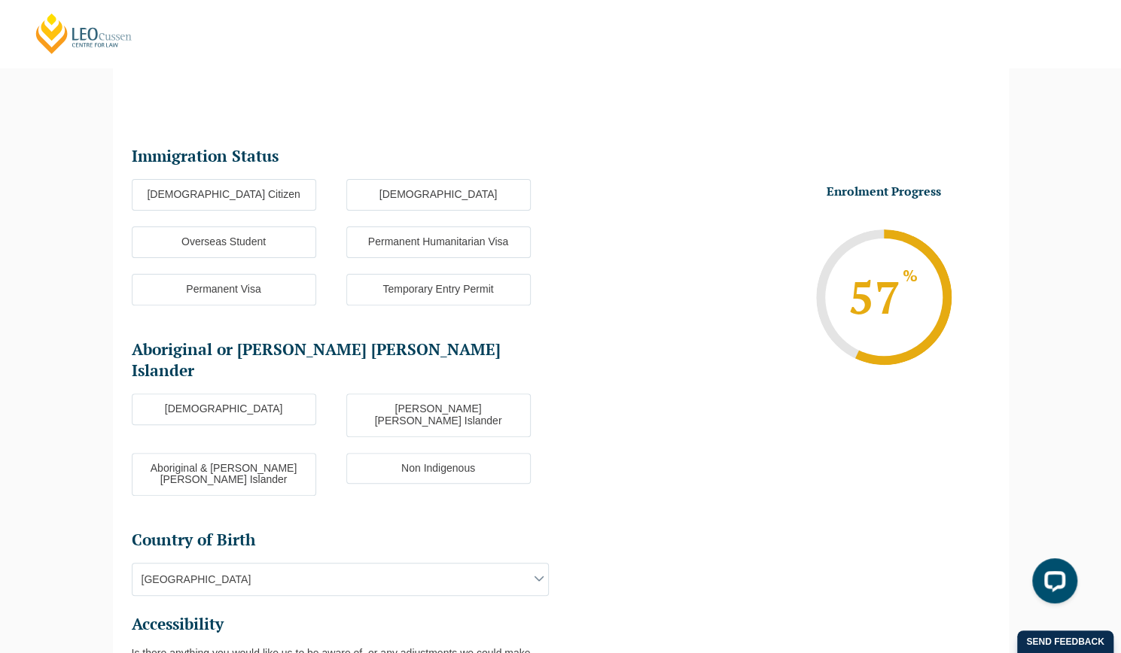
scroll to position [130, 0]
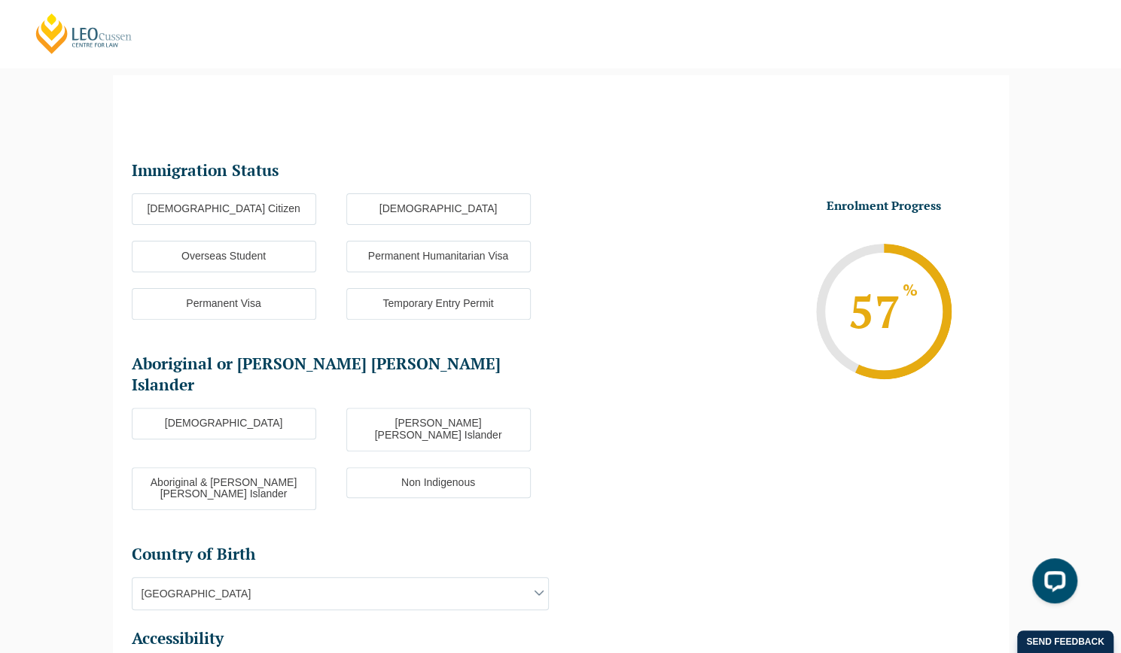
click at [262, 206] on label "Australian Citizen" at bounding box center [224, 209] width 184 height 32
click at [0, 0] on input "Australian Citizen" at bounding box center [0, 0] width 0 height 0
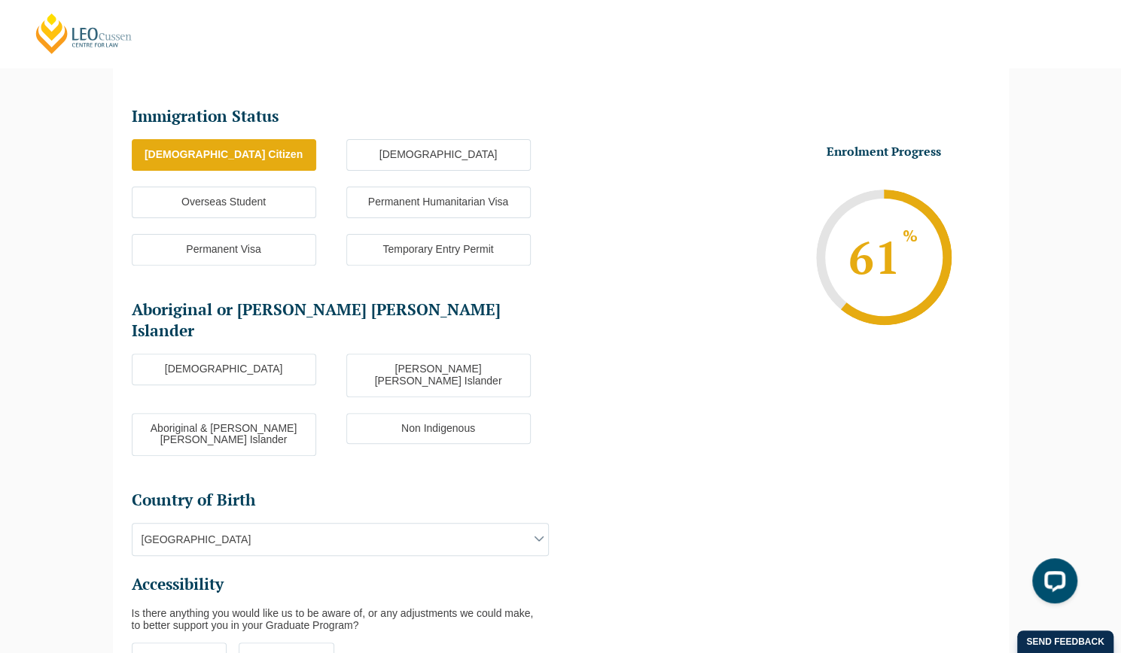
scroll to position [205, 0]
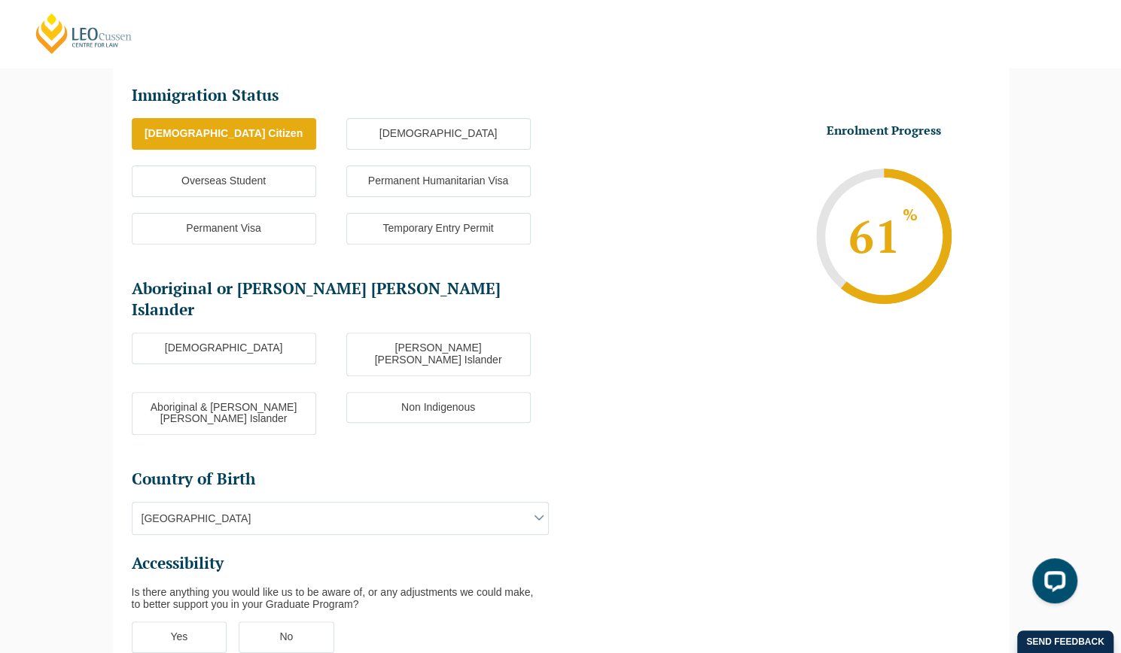
click at [456, 392] on label "Non Indigenous" at bounding box center [438, 408] width 184 height 32
click at [0, 0] on input "Non Indigenous" at bounding box center [0, 0] width 0 height 0
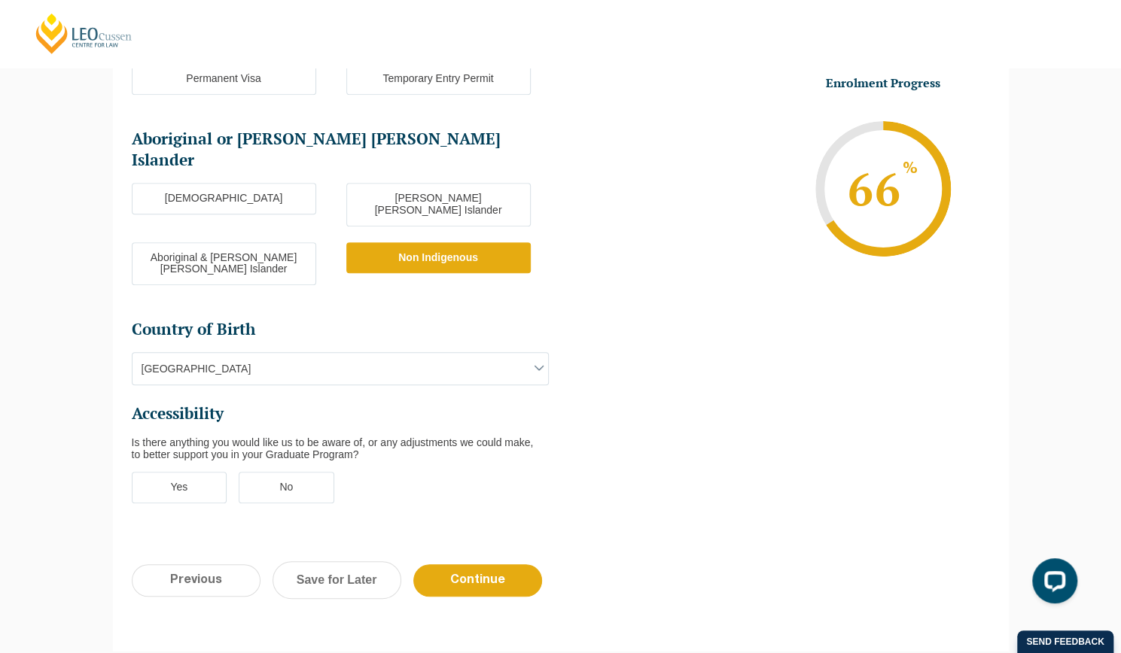
scroll to position [356, 0]
click at [193, 471] on label "Yes" at bounding box center [180, 487] width 96 height 32
click at [0, 0] on input "Yes" at bounding box center [0, 0] width 0 height 0
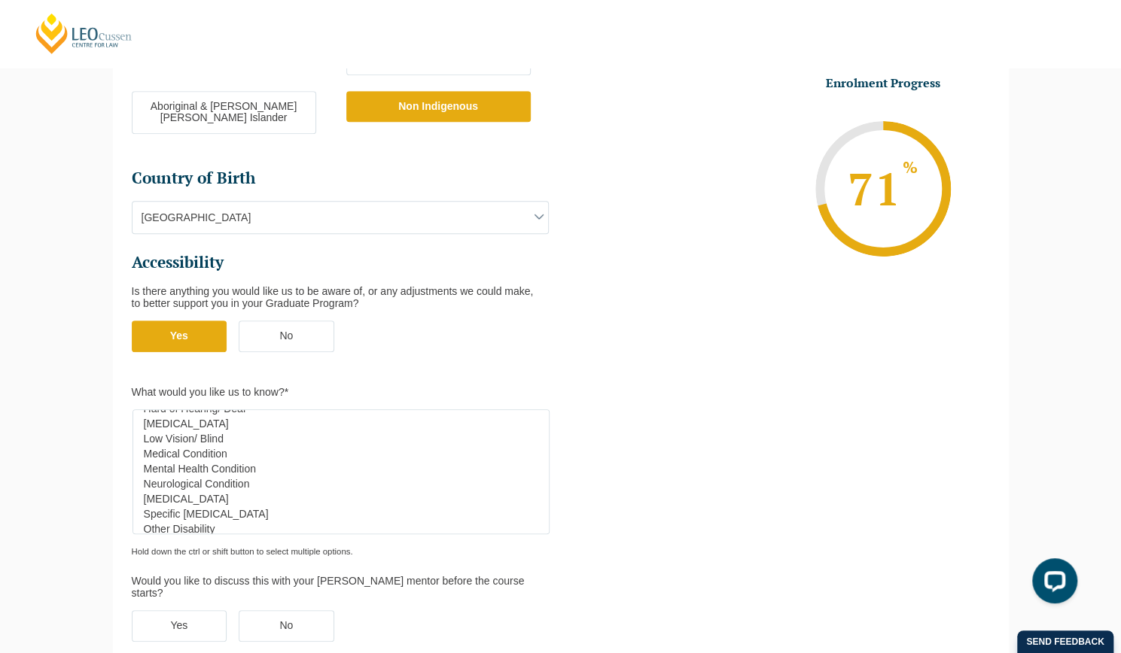
scroll to position [60, 0]
select select "Not Specified"
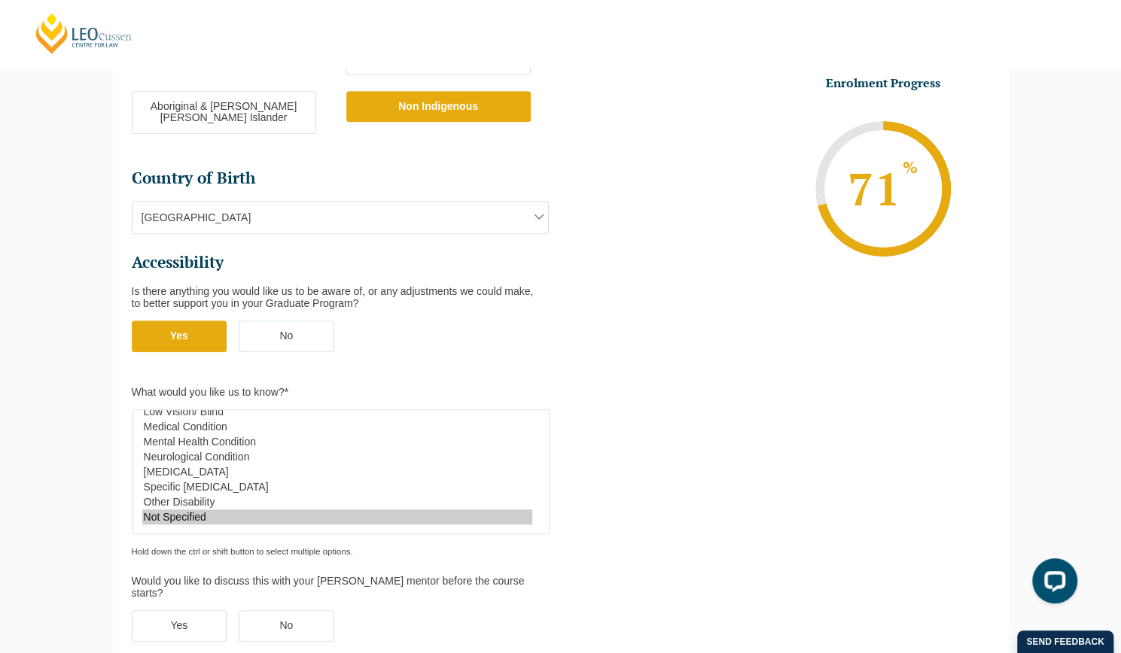
click at [196, 510] on option "Not Specified" at bounding box center [337, 517] width 390 height 15
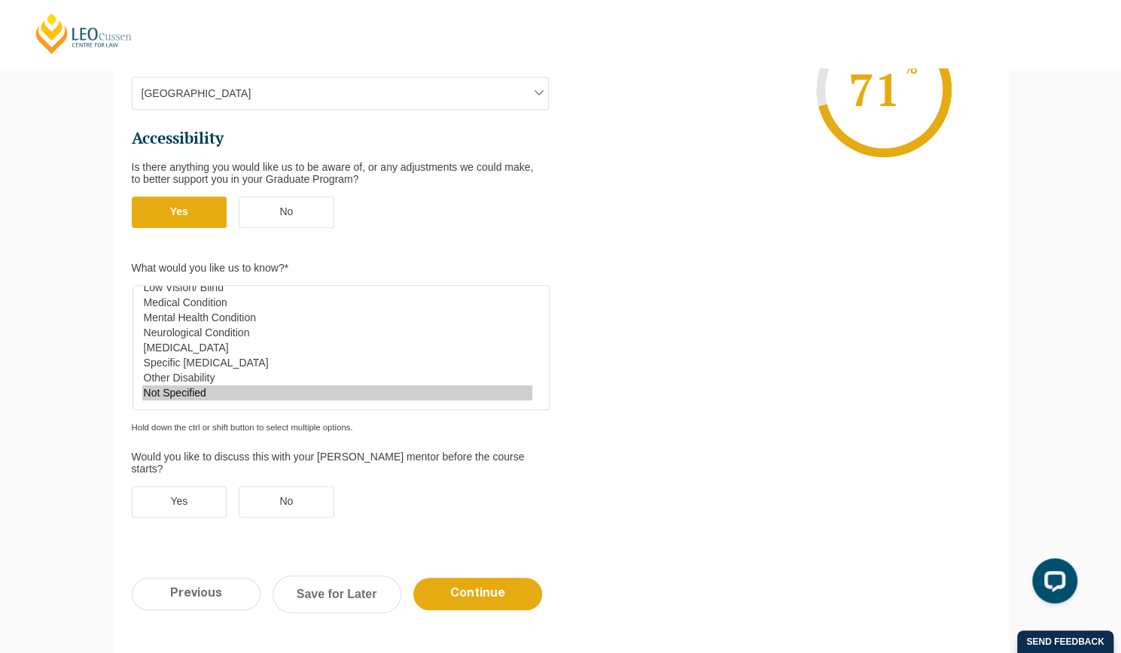
scroll to position [767, 0]
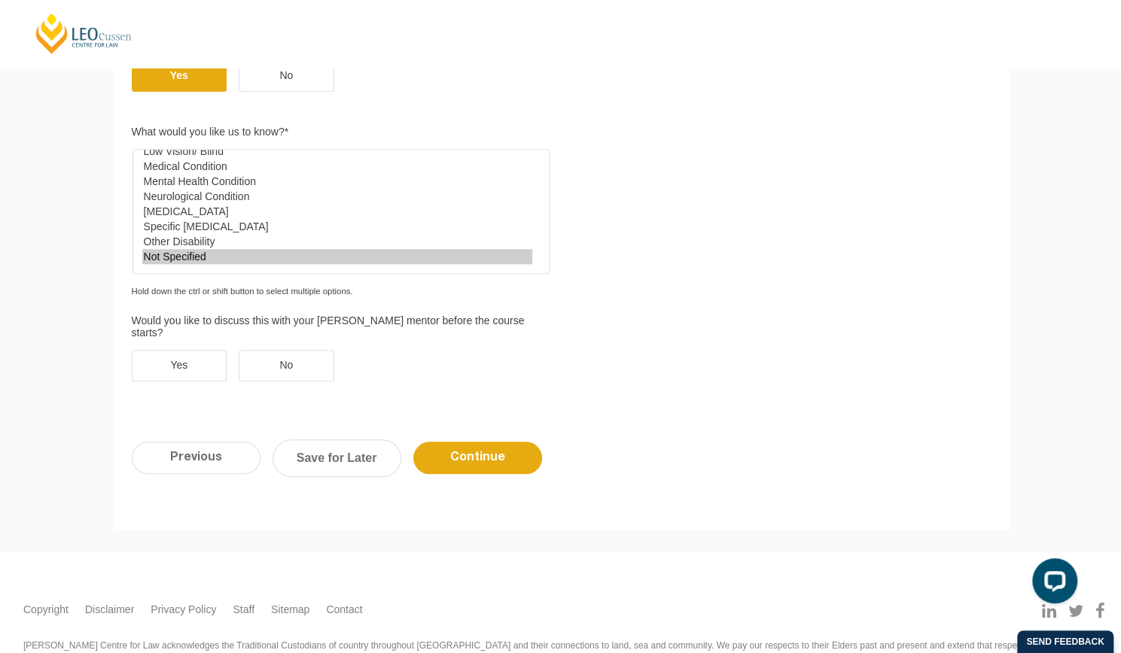
click at [280, 350] on label "No" at bounding box center [287, 366] width 96 height 32
click at [0, 0] on input "No" at bounding box center [0, 0] width 0 height 0
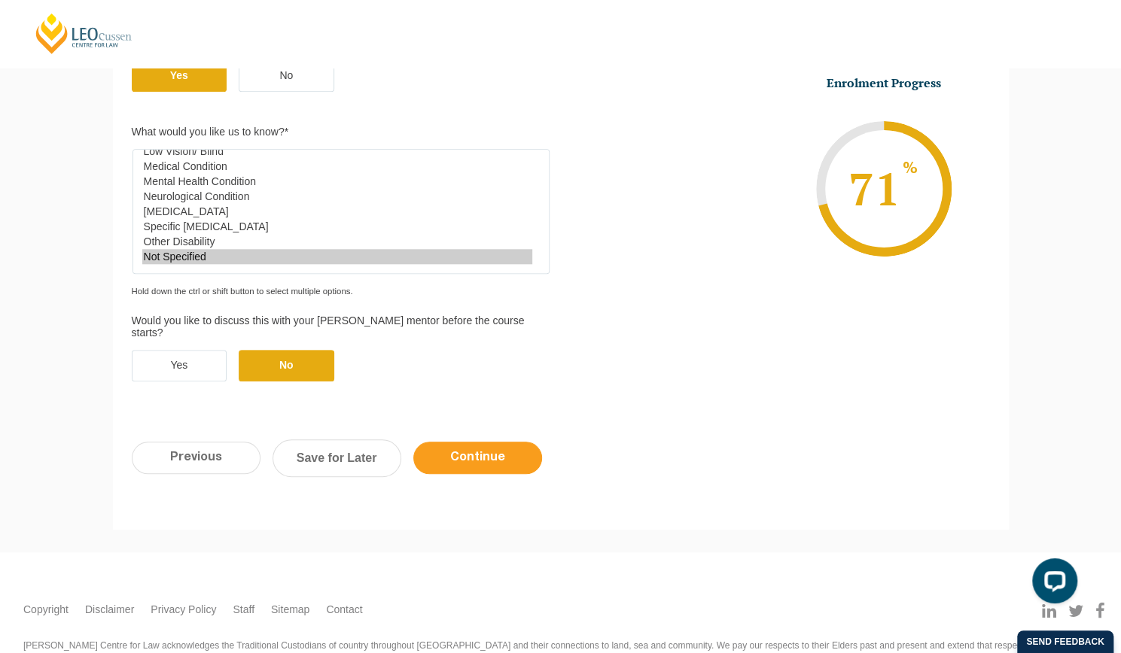
click at [482, 442] on input "Continue" at bounding box center [477, 458] width 129 height 32
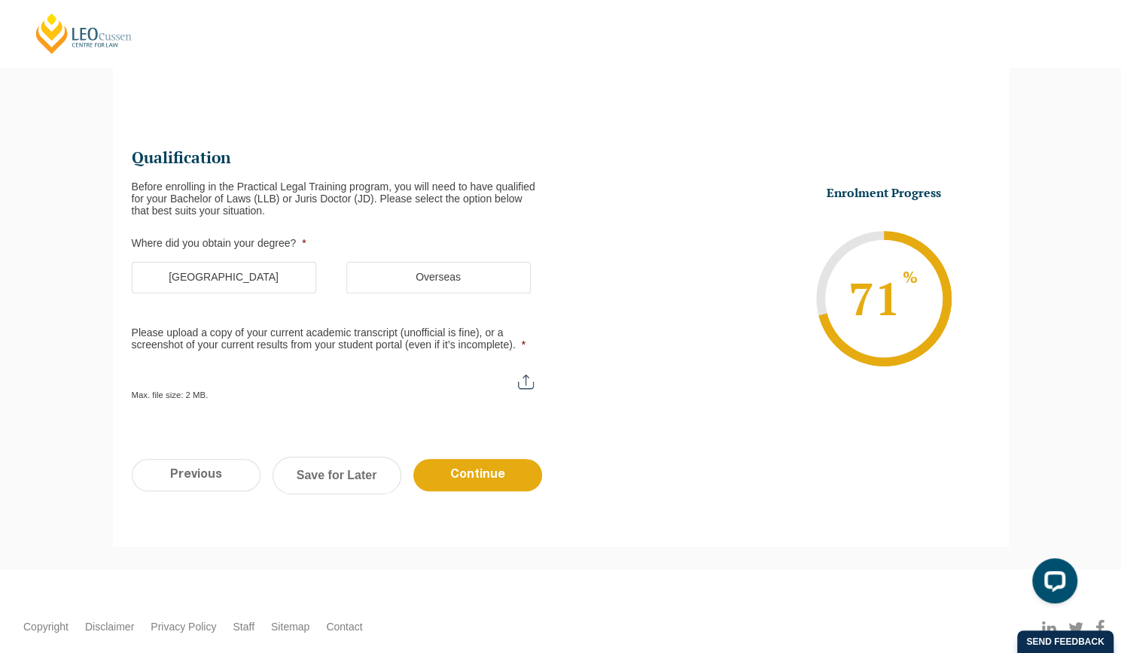
scroll to position [130, 0]
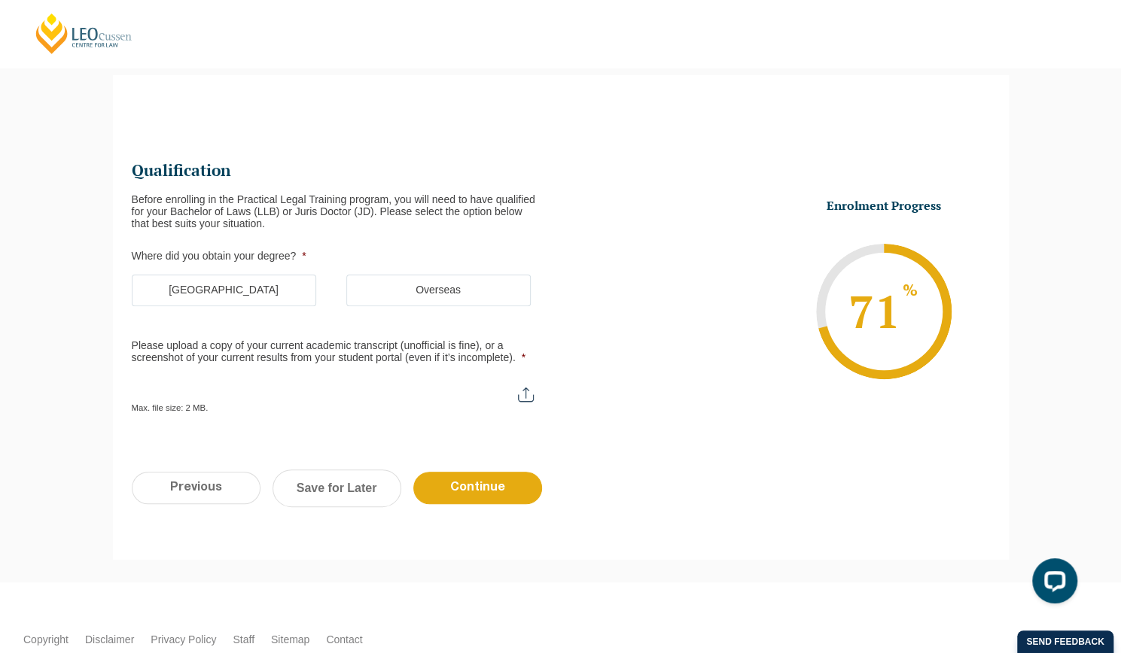
click at [223, 284] on label "Australia" at bounding box center [224, 291] width 184 height 32
click at [0, 0] on input "Australia" at bounding box center [0, 0] width 0 height 0
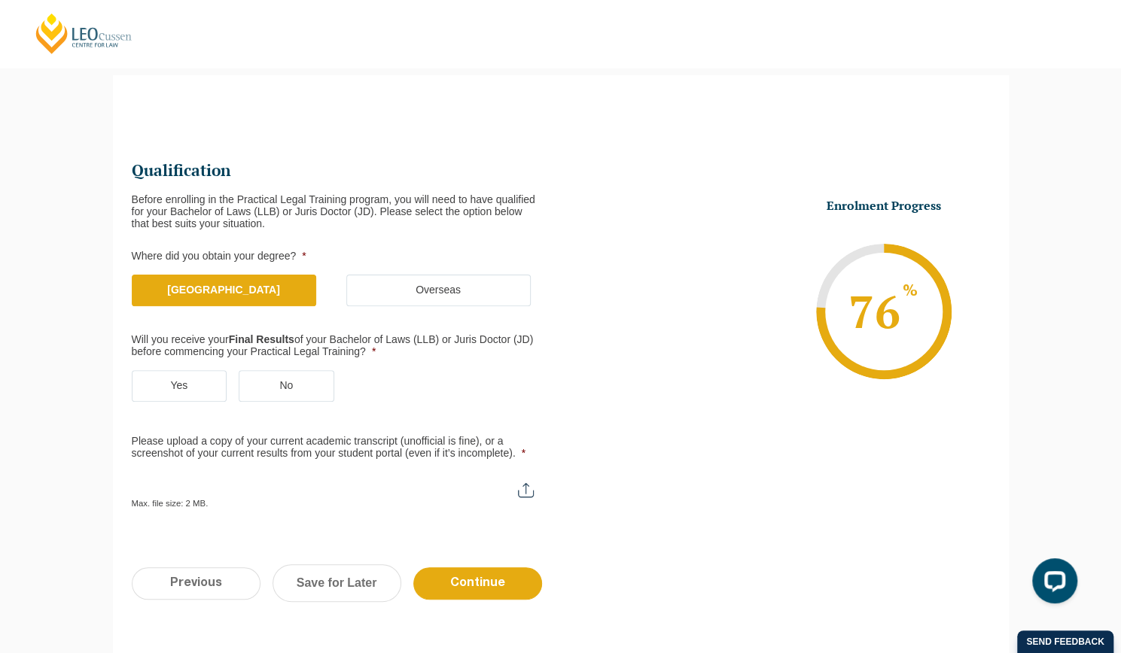
click at [190, 382] on label "Yes" at bounding box center [180, 386] width 96 height 32
click at [0, 0] on input "Yes" at bounding box center [0, 0] width 0 height 0
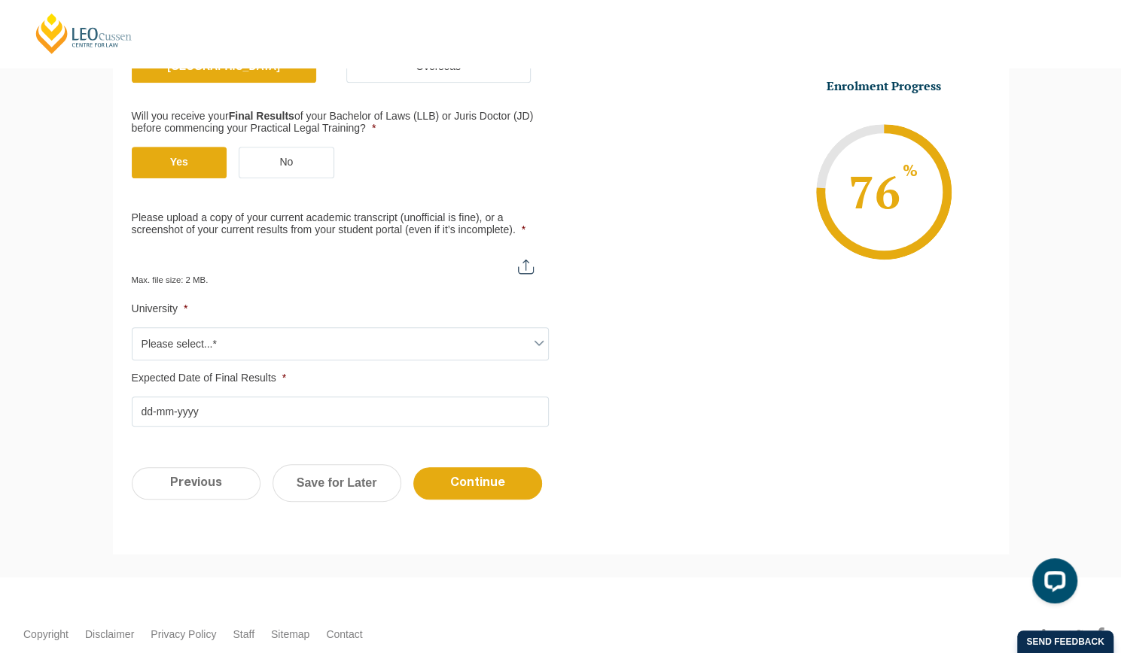
scroll to position [356, 0]
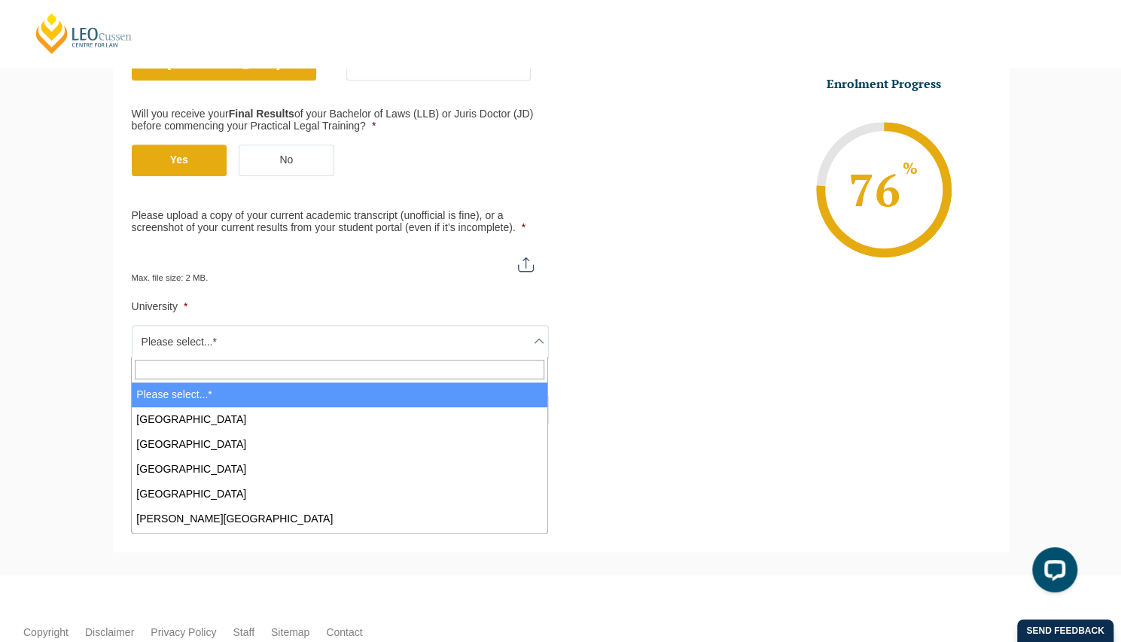
click at [536, 338] on span at bounding box center [539, 341] width 18 height 18
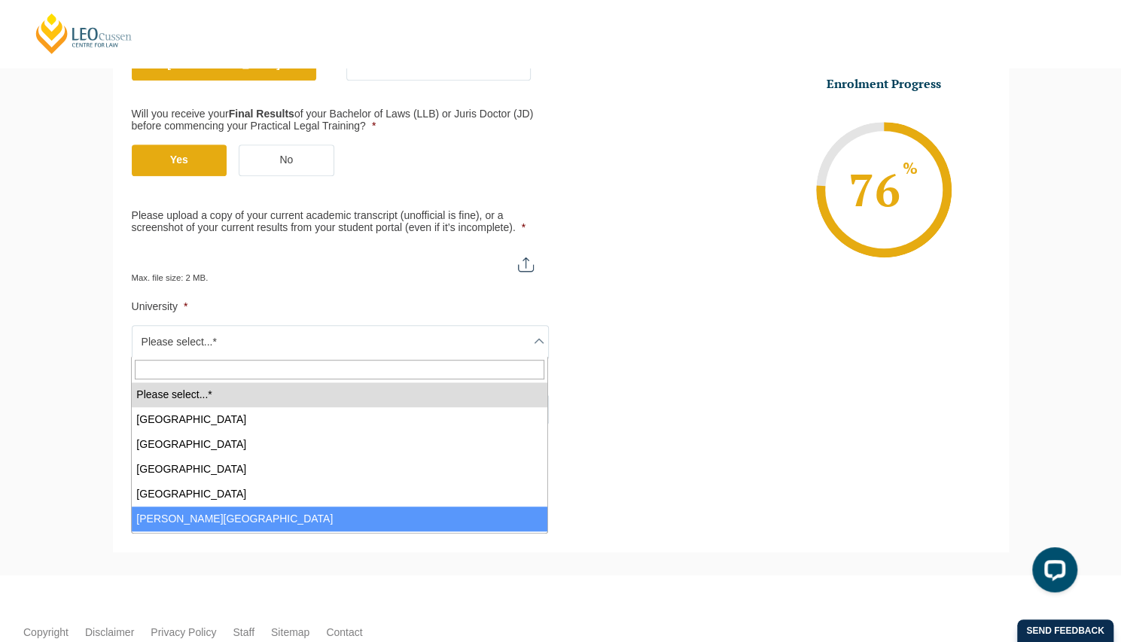
select select "Charles Darwin University"
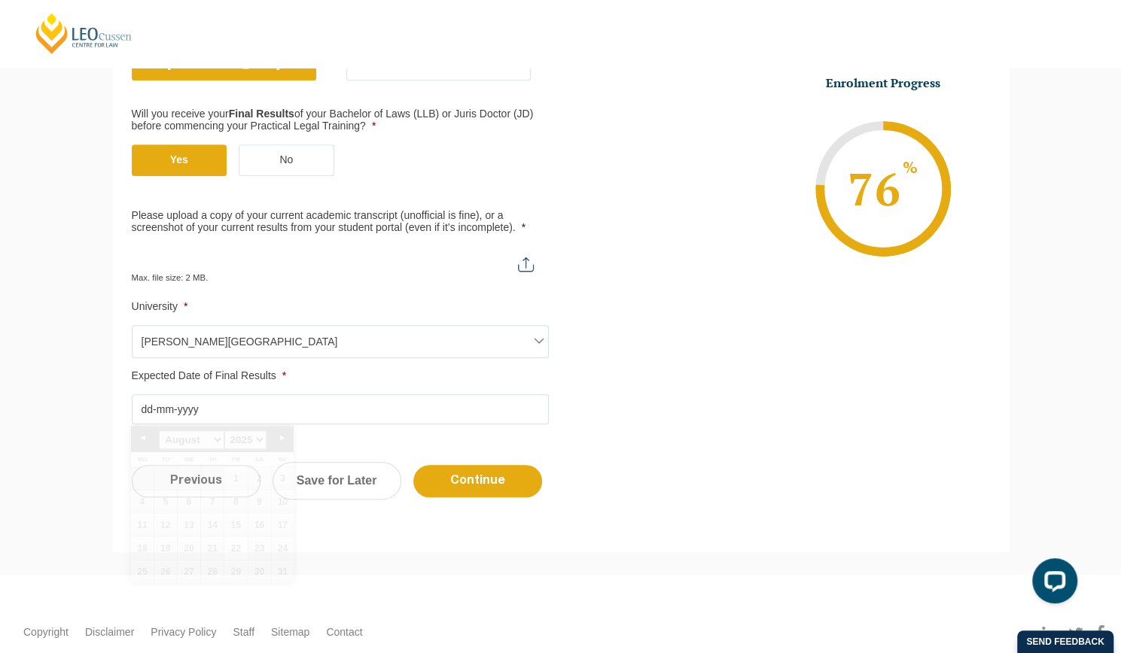
click at [142, 406] on input "Expected Date of Final Results *" at bounding box center [340, 409] width 417 height 30
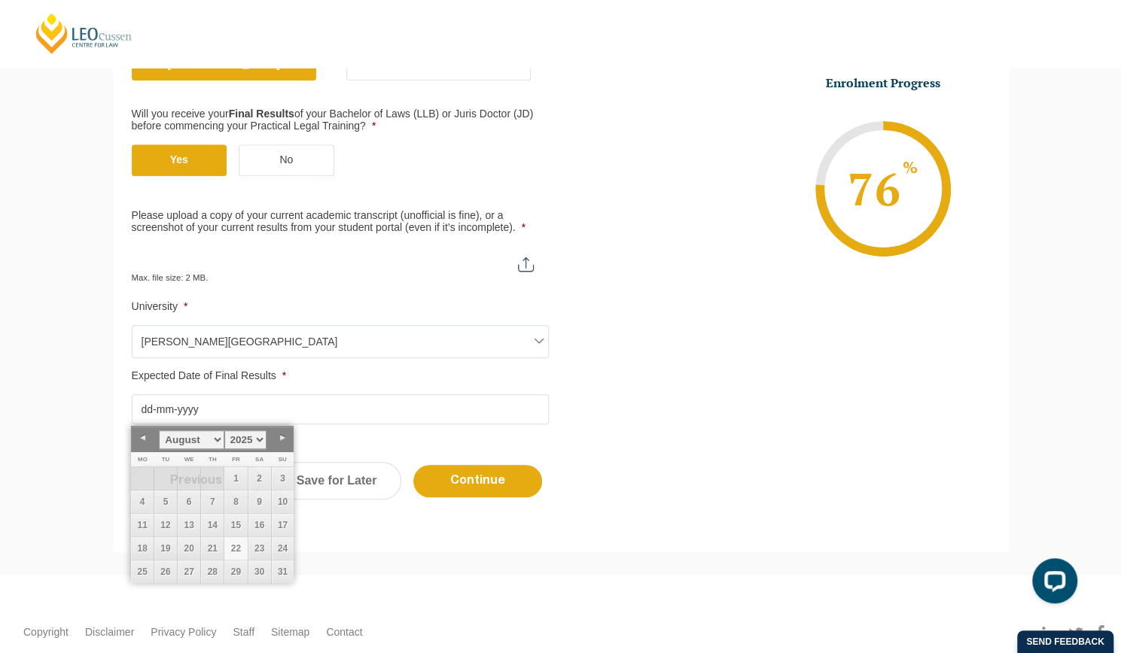
click at [700, 412] on ul "Qualification Before enrolling in the Practical Legal Training program, you wil…" at bounding box center [561, 178] width 858 height 492
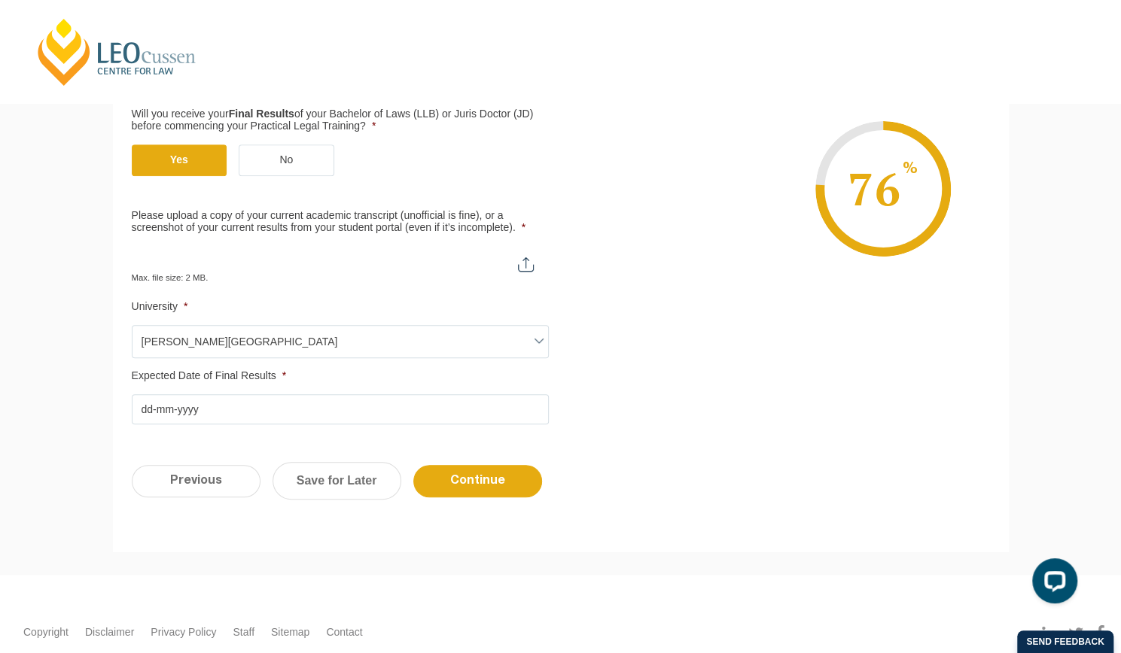
click at [148, 409] on input "Expected Date of Final Results *" at bounding box center [340, 409] width 417 height 30
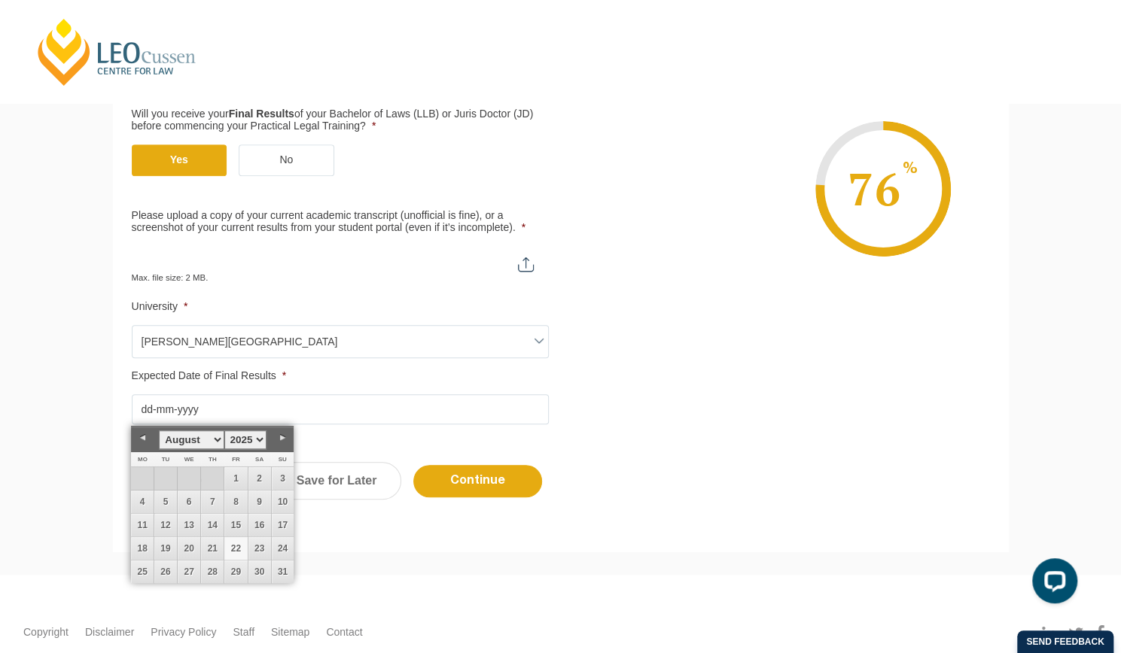
click at [215, 438] on select "January February March April May June July August September October November De…" at bounding box center [191, 440] width 65 height 19
click at [239, 523] on link "14" at bounding box center [235, 525] width 23 height 23
type input "14-11-2025"
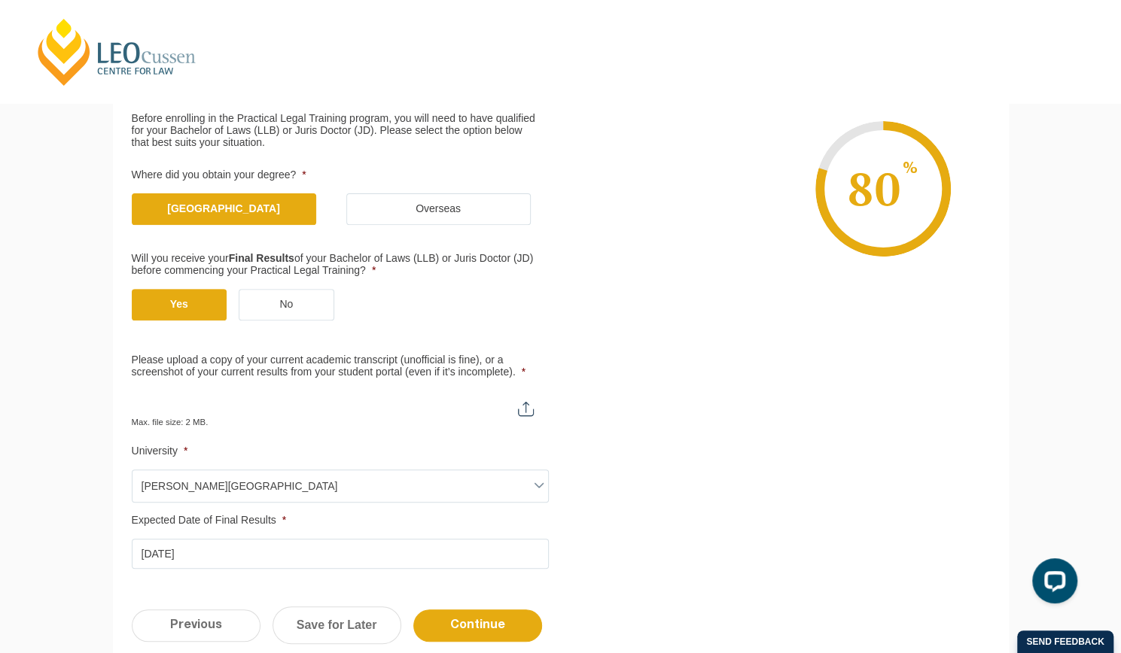
scroll to position [205, 0]
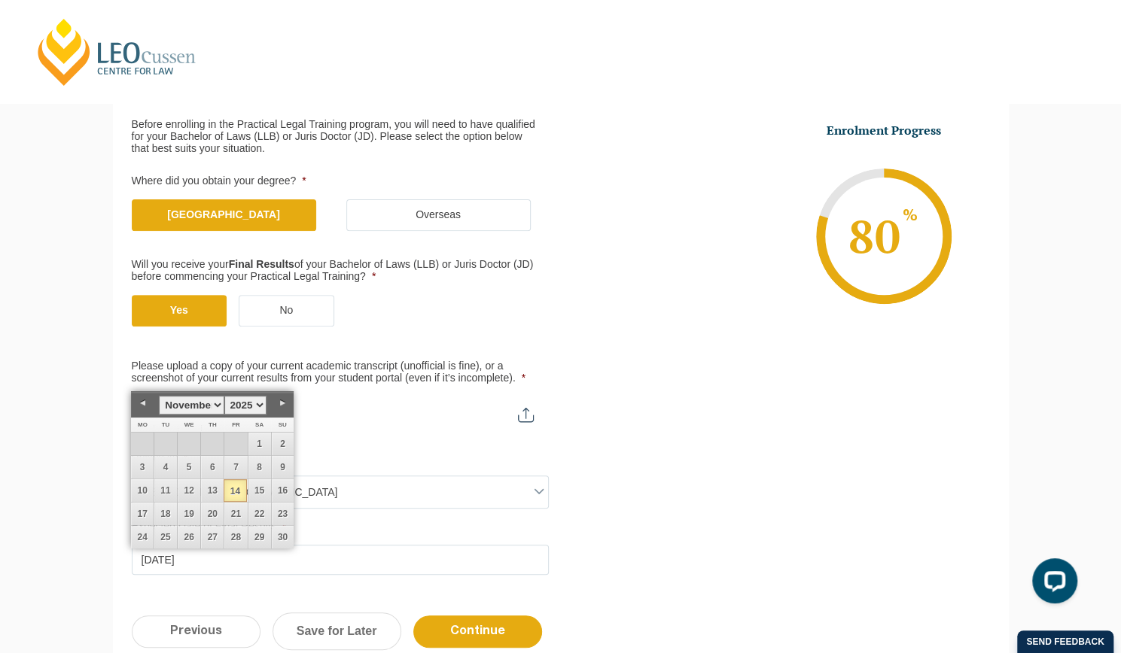
click at [688, 421] on ul "Qualification Before enrolling in the Practical Legal Training program, you wil…" at bounding box center [561, 329] width 858 height 492
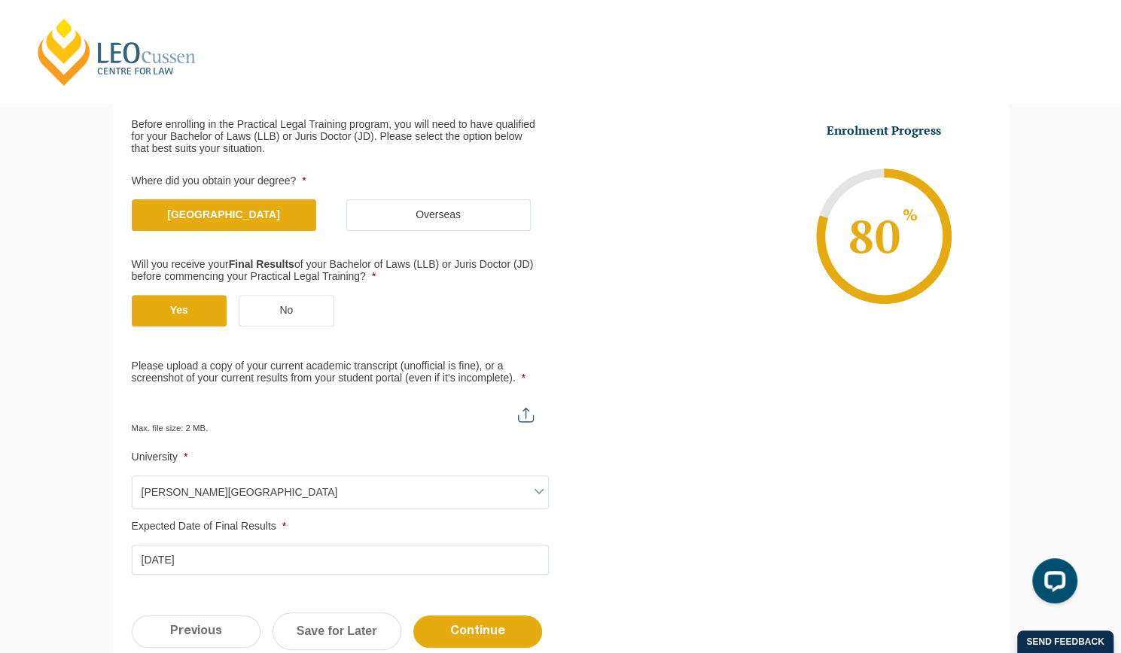
click at [524, 407] on input "Please upload a copy of your current academic transcript (unofficial is fine), …" at bounding box center [340, 410] width 417 height 26
type input "C:\fakepath\August 2025 - Unofficial Academic Transcript for 123115 KATHRYN MAR…"
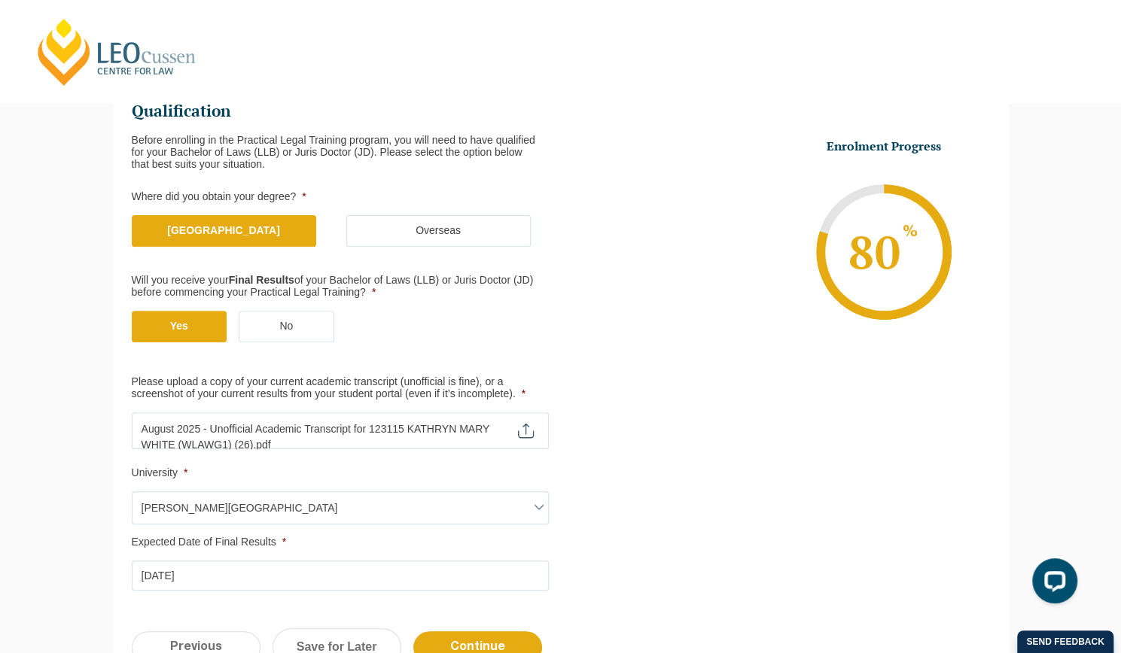
scroll to position [301, 0]
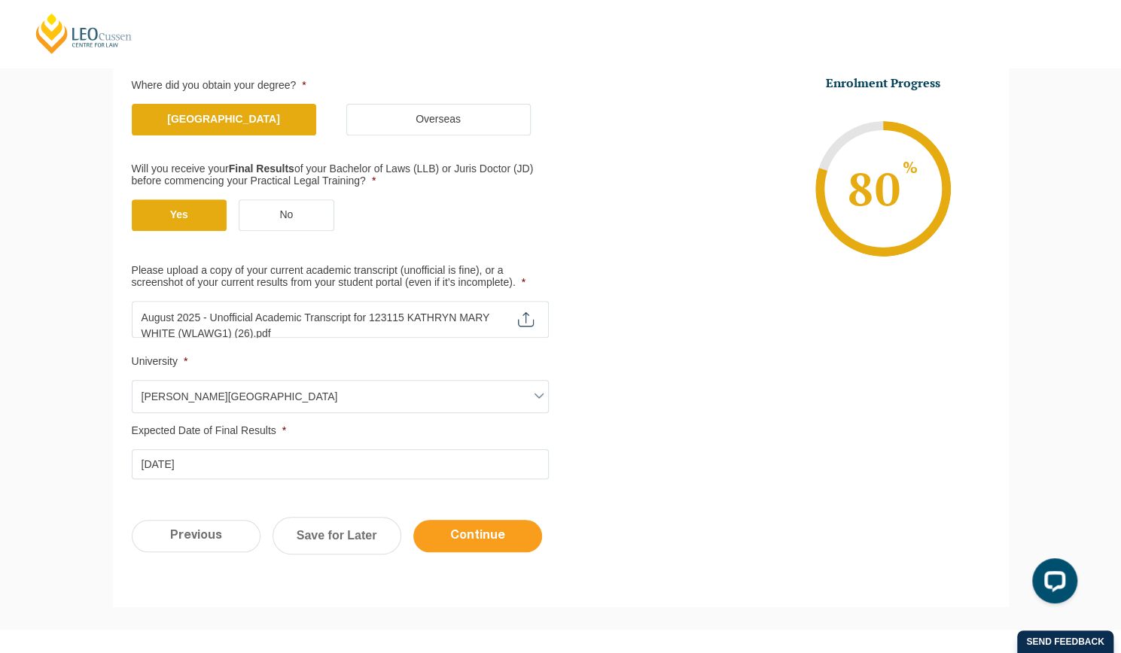
click at [479, 532] on input "Continue" at bounding box center [477, 536] width 129 height 32
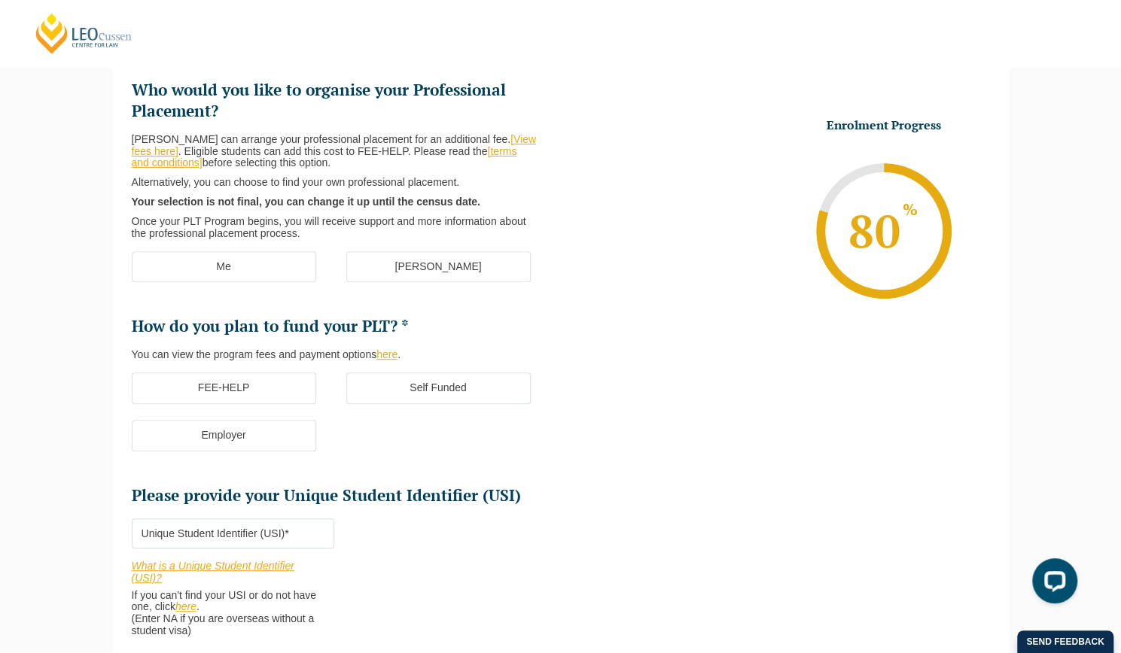
scroll to position [0, 0]
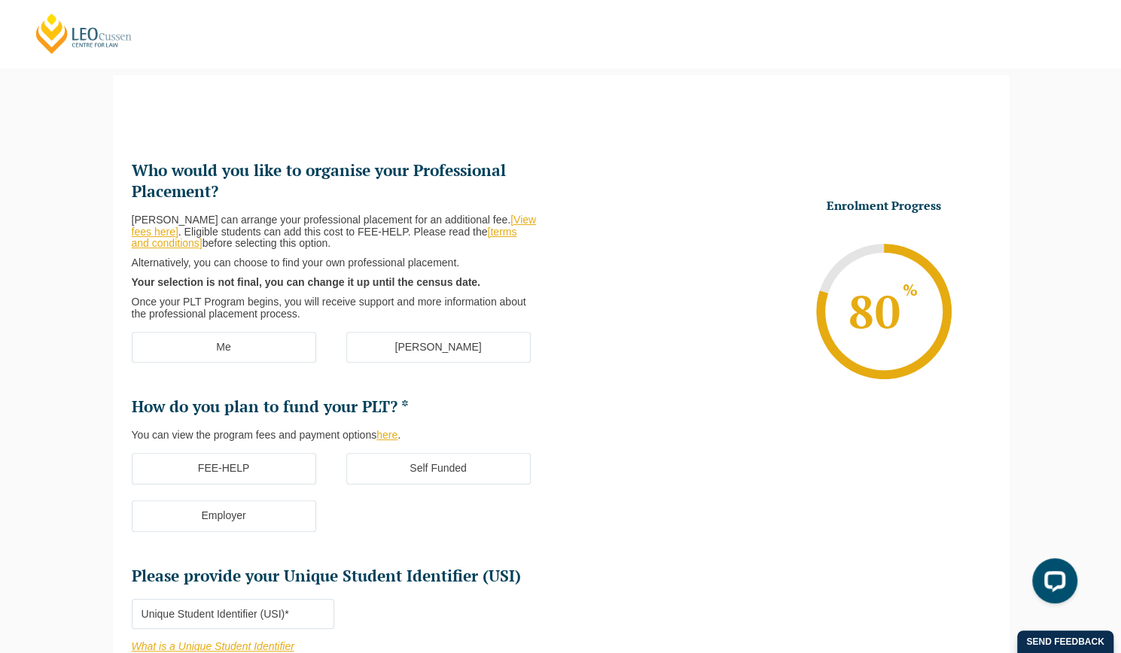
click at [251, 347] on label "Me" at bounding box center [224, 348] width 184 height 32
click at [0, 0] on input "Me" at bounding box center [0, 0] width 0 height 0
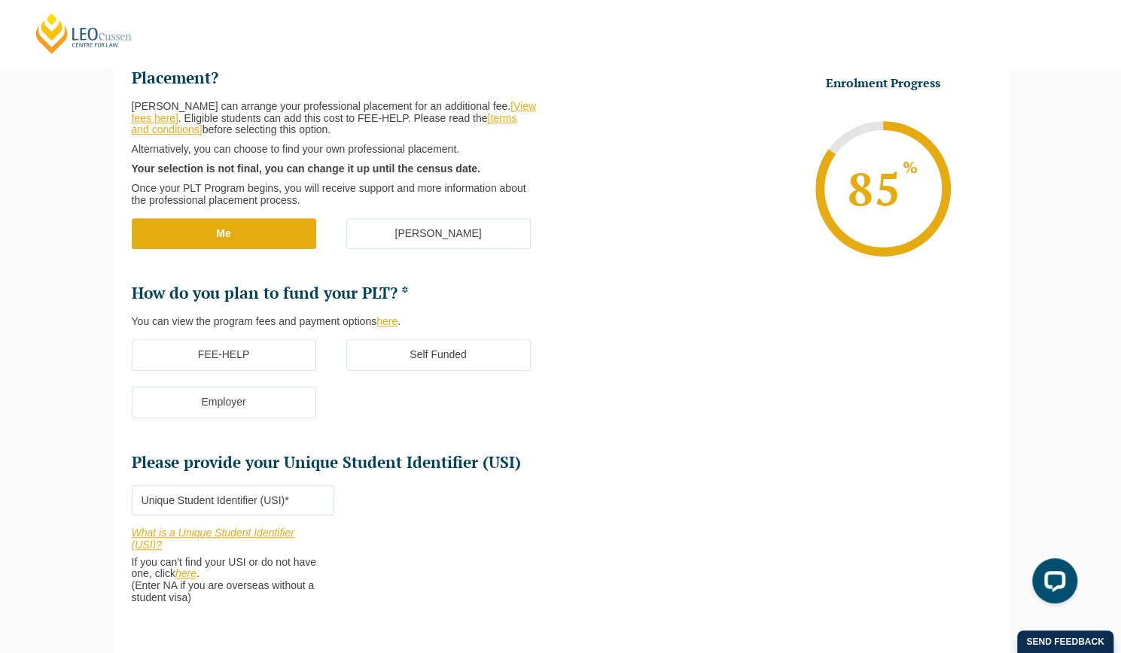
scroll to position [281, 0]
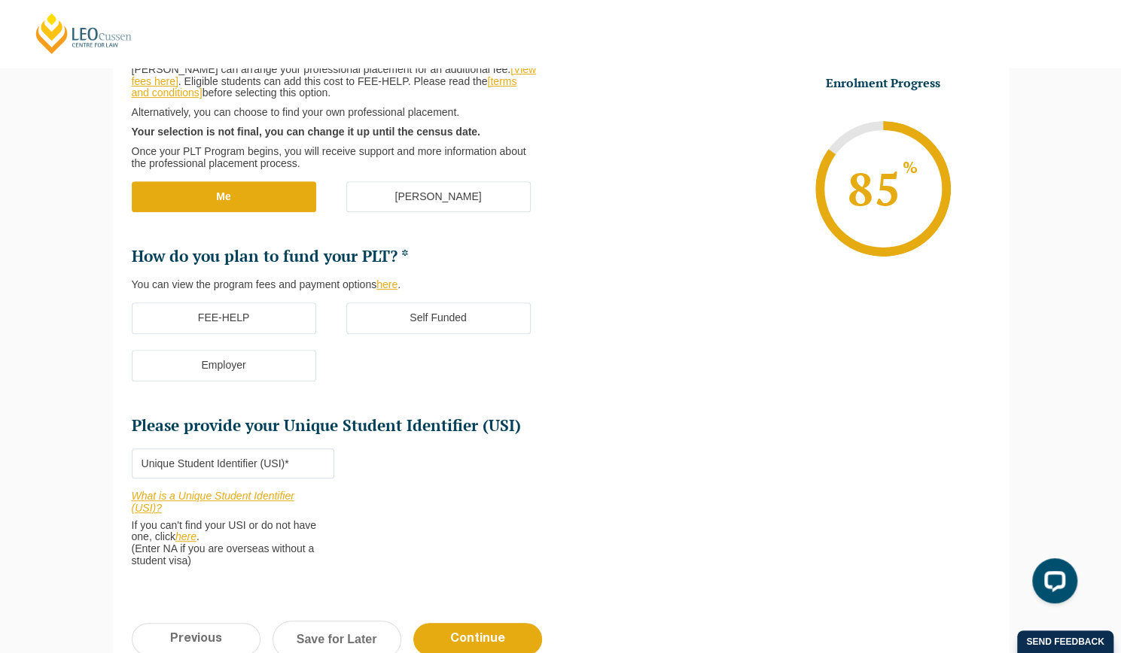
click at [244, 314] on label "FEE-HELP" at bounding box center [224, 319] width 184 height 32
click at [0, 0] on input "FEE-HELP" at bounding box center [0, 0] width 0 height 0
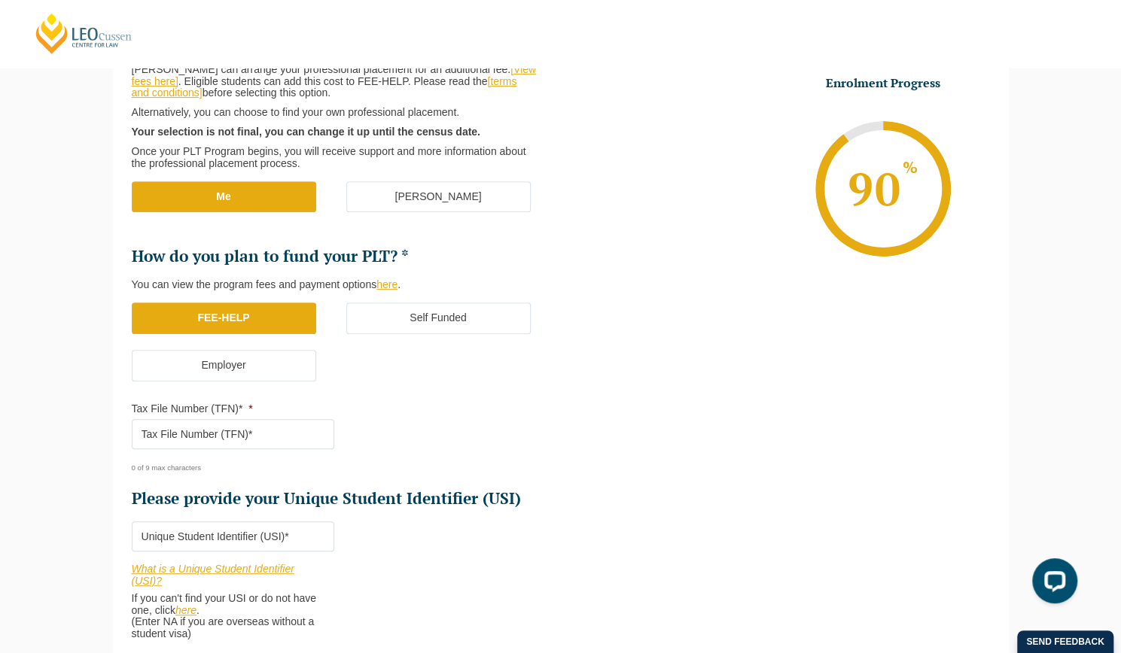
click at [229, 434] on input "Tax File Number (TFN)* *" at bounding box center [233, 434] width 202 height 30
type input "185001324"
click at [603, 478] on ul "Who would you like to organise your Professional Placement? Leo Cussen can arra…" at bounding box center [561, 332] width 858 height 649
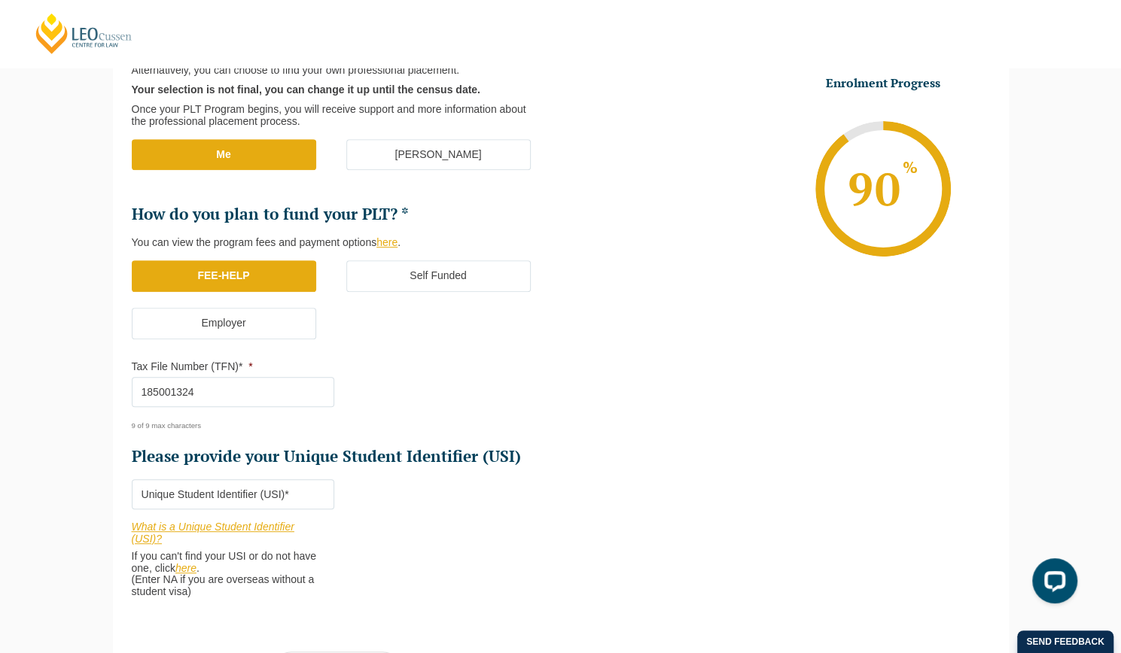
scroll to position [356, 0]
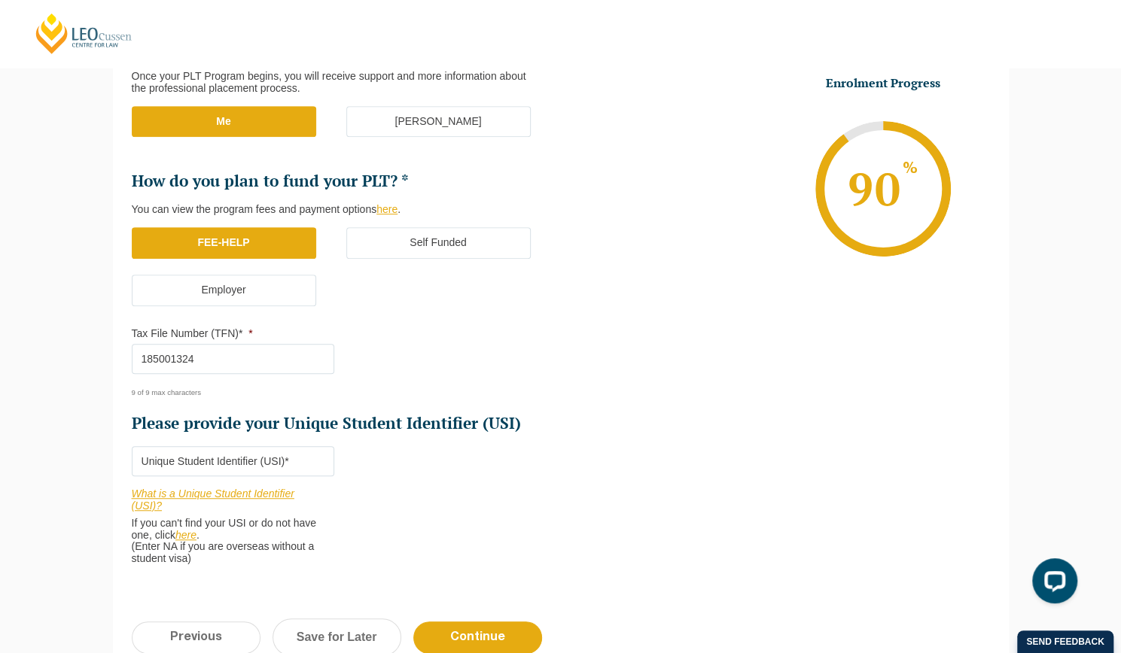
click at [226, 458] on input "Please provide your Unique Student Identifier (USI) *" at bounding box center [233, 461] width 202 height 30
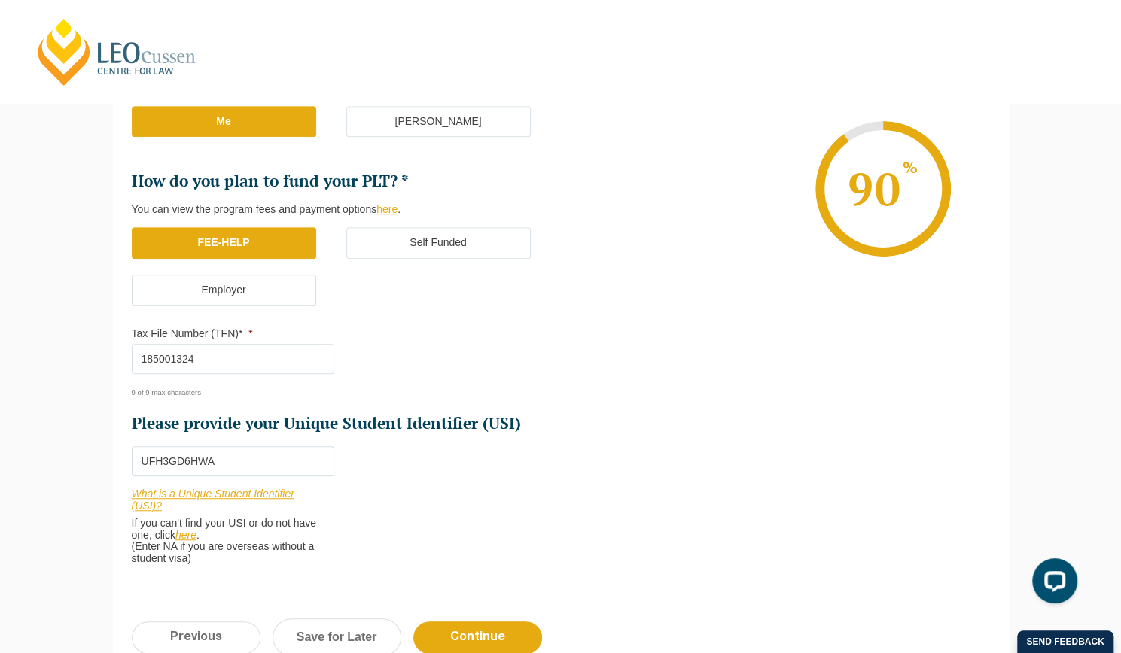
type input "UFH3GD6HWA"
click at [488, 628] on input "Continue" at bounding box center [477, 638] width 129 height 32
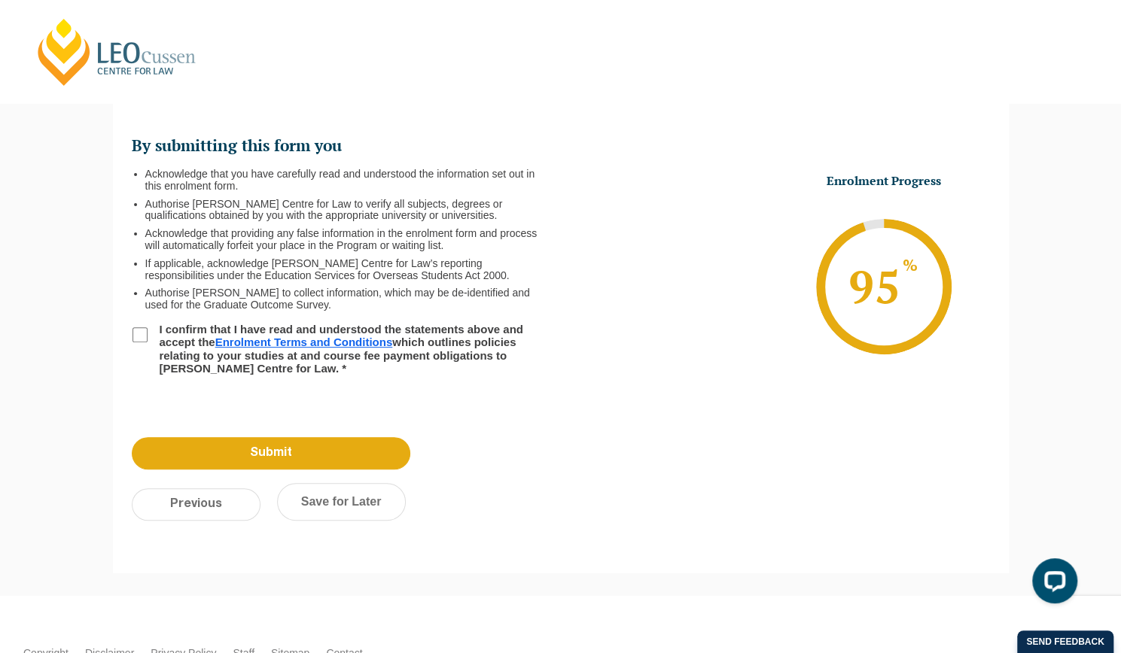
scroll to position [130, 0]
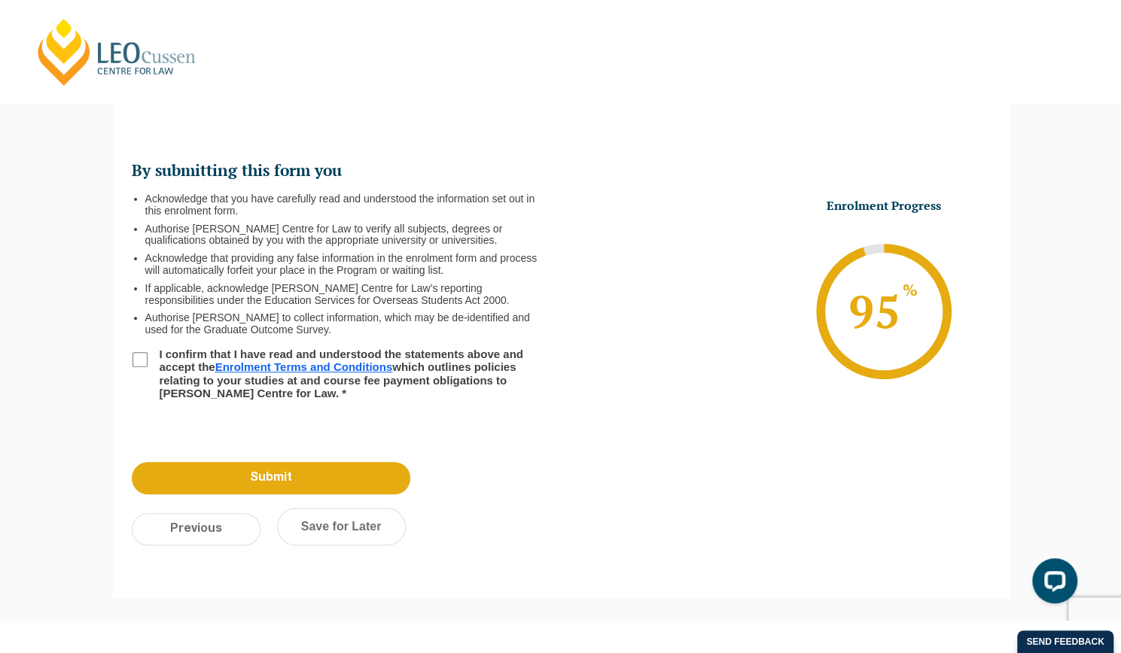
click at [138, 358] on input "I confirm that I have read and understood the statements above and accept the E…" at bounding box center [139, 359] width 15 height 15
checkbox input "true"
click at [292, 472] on input "Submit" at bounding box center [271, 478] width 278 height 32
